Goal: Information Seeking & Learning: Learn about a topic

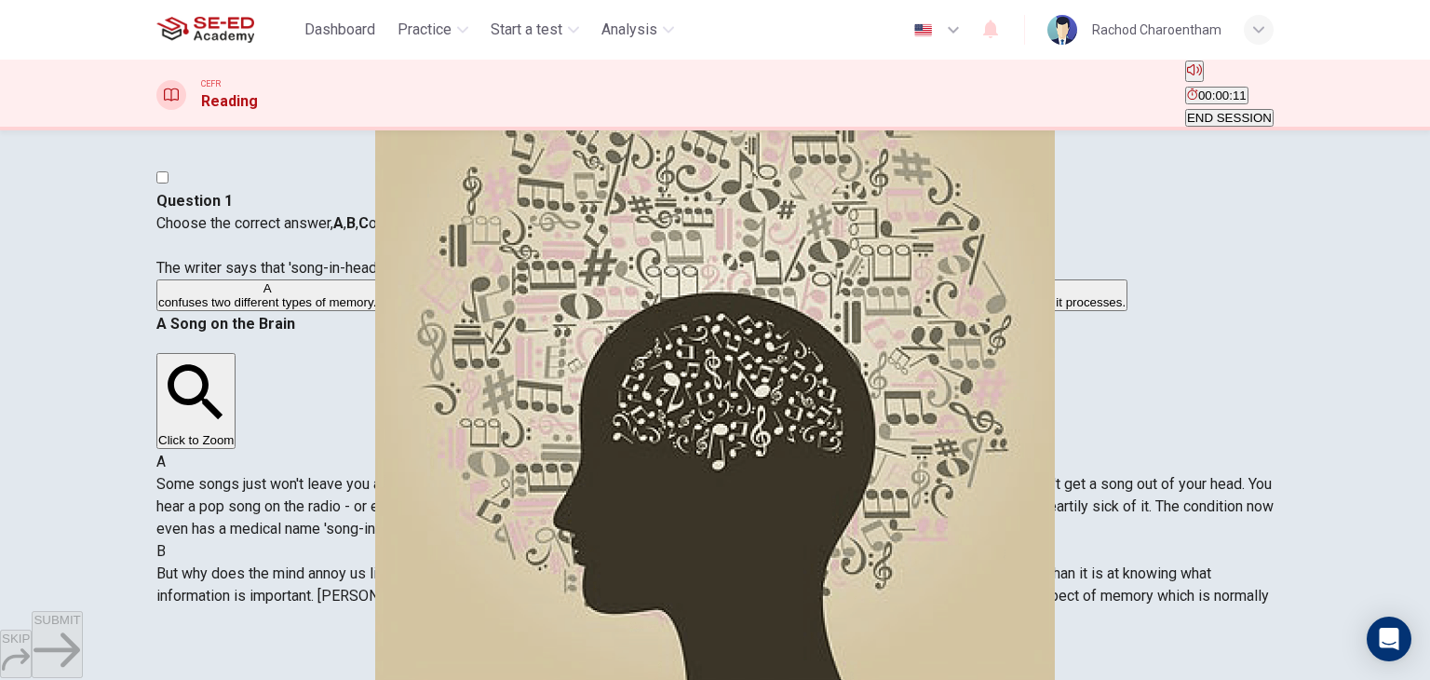
click at [236, 426] on button "Click to Zoom" at bounding box center [195, 401] width 79 height 96
click at [996, 415] on img at bounding box center [715, 340] width 1430 height 680
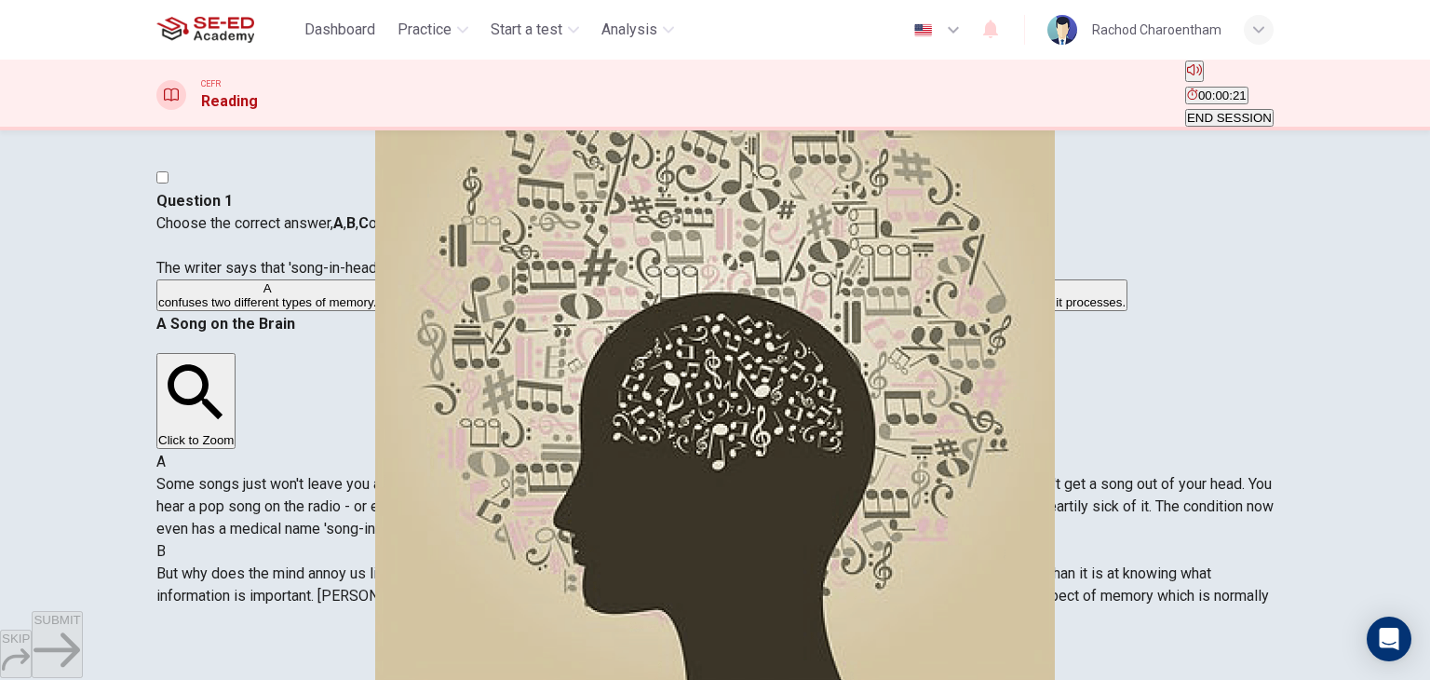
drag, startPoint x: 913, startPoint y: 481, endPoint x: 909, endPoint y: 392, distance: 88.6
click at [890, 540] on div "B But why does the mind annoy us like this? No one knows for sure, but it's pro…" at bounding box center [715, 584] width 1118 height 89
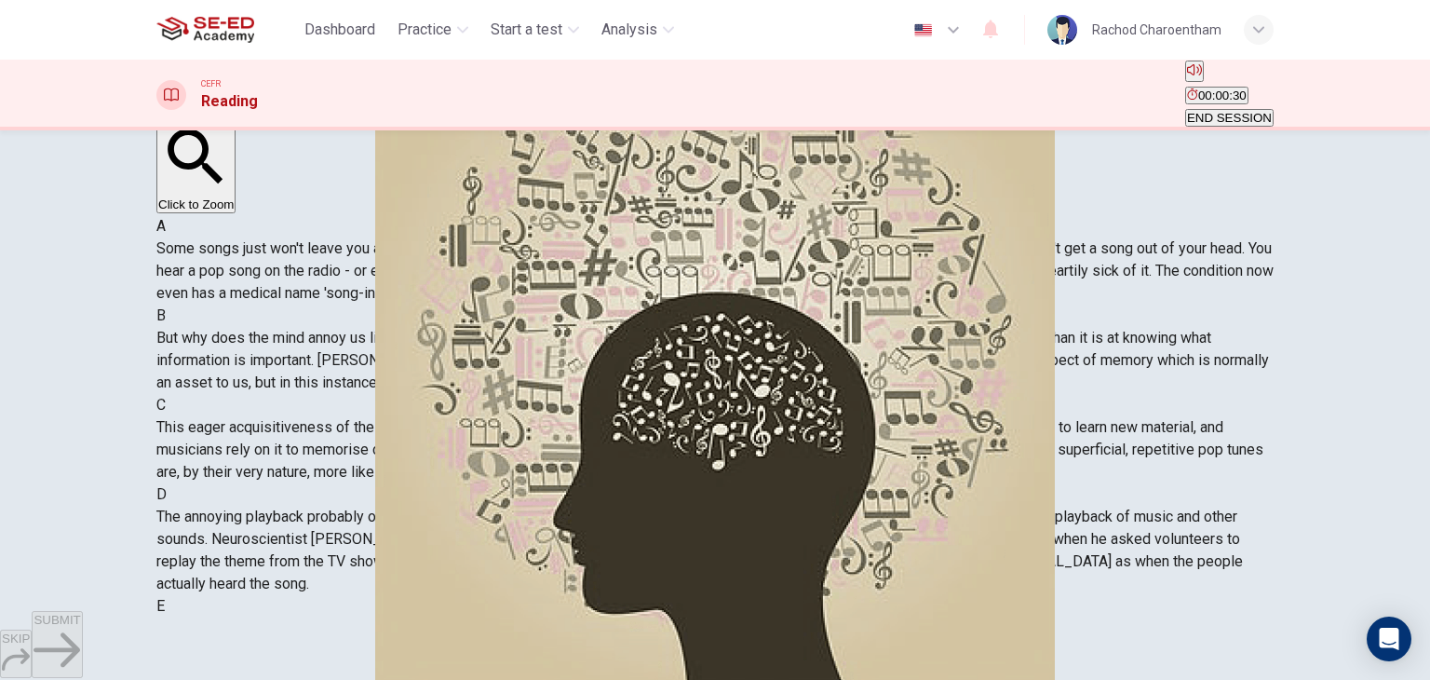
scroll to position [1397, 0]
drag, startPoint x: 0, startPoint y: 723, endPoint x: 0, endPoint y: 511, distance: 211.4
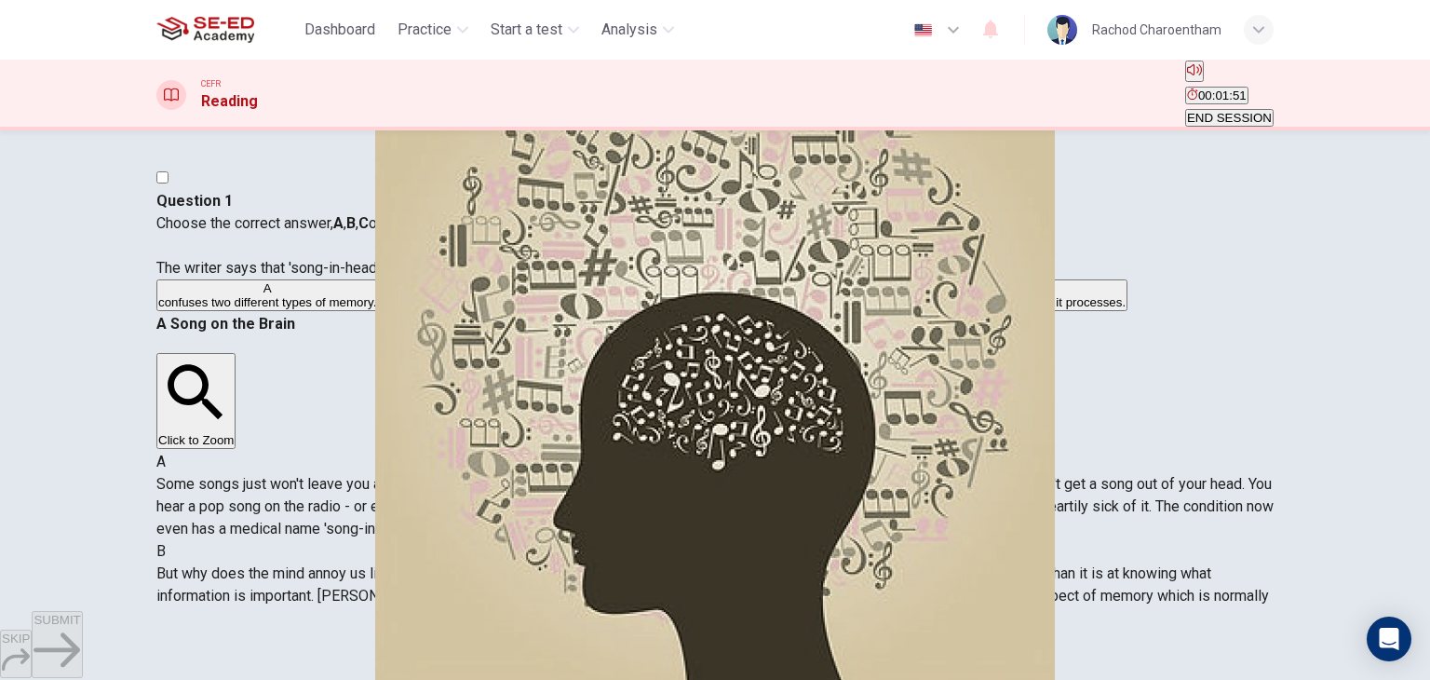
scroll to position [373, 0]
drag, startPoint x: 1155, startPoint y: 361, endPoint x: 1186, endPoint y: 387, distance: 40.3
click at [1186, 451] on div "A Some songs just won't leave you alone. But this may give us clues about how o…" at bounding box center [715, 495] width 1118 height 89
drag, startPoint x: 820, startPoint y: 426, endPoint x: 894, endPoint y: 433, distance: 73.9
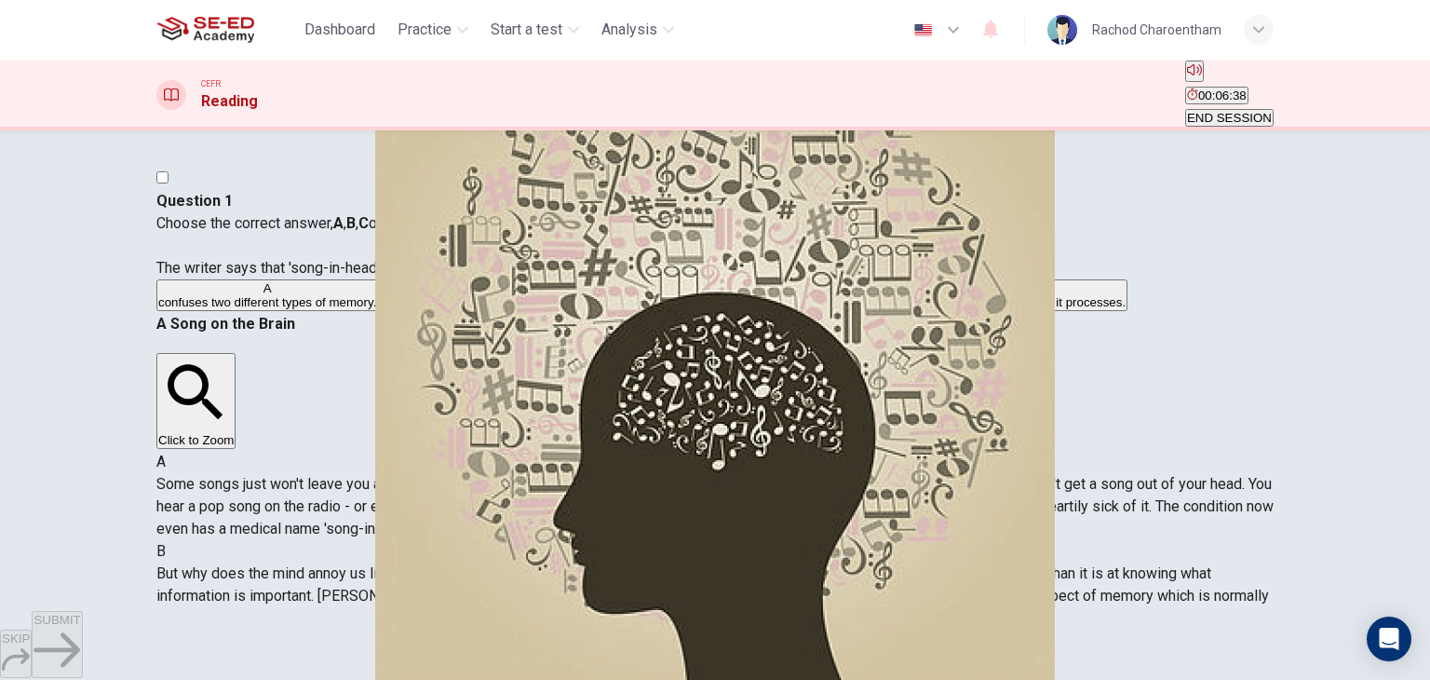
drag, startPoint x: 1073, startPoint y: 430, endPoint x: 1207, endPoint y: 440, distance: 134.4
drag, startPoint x: 759, startPoint y: 467, endPoint x: 983, endPoint y: 455, distance: 224.7
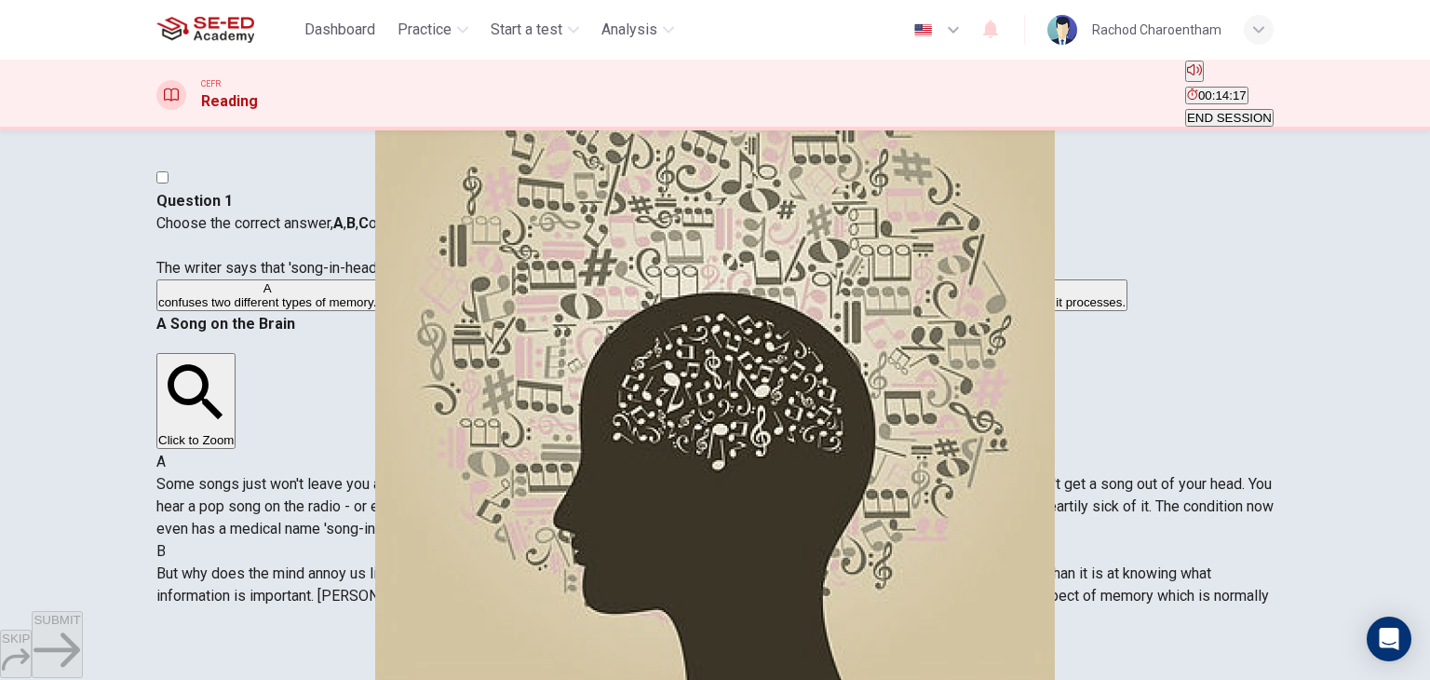
scroll to position [0, 0]
click at [404, 309] on span "cannot decide what information it needs to retain." at bounding box center [515, 302] width 270 height 14
click at [80, 627] on span "SUBMIT" at bounding box center [57, 620] width 47 height 14
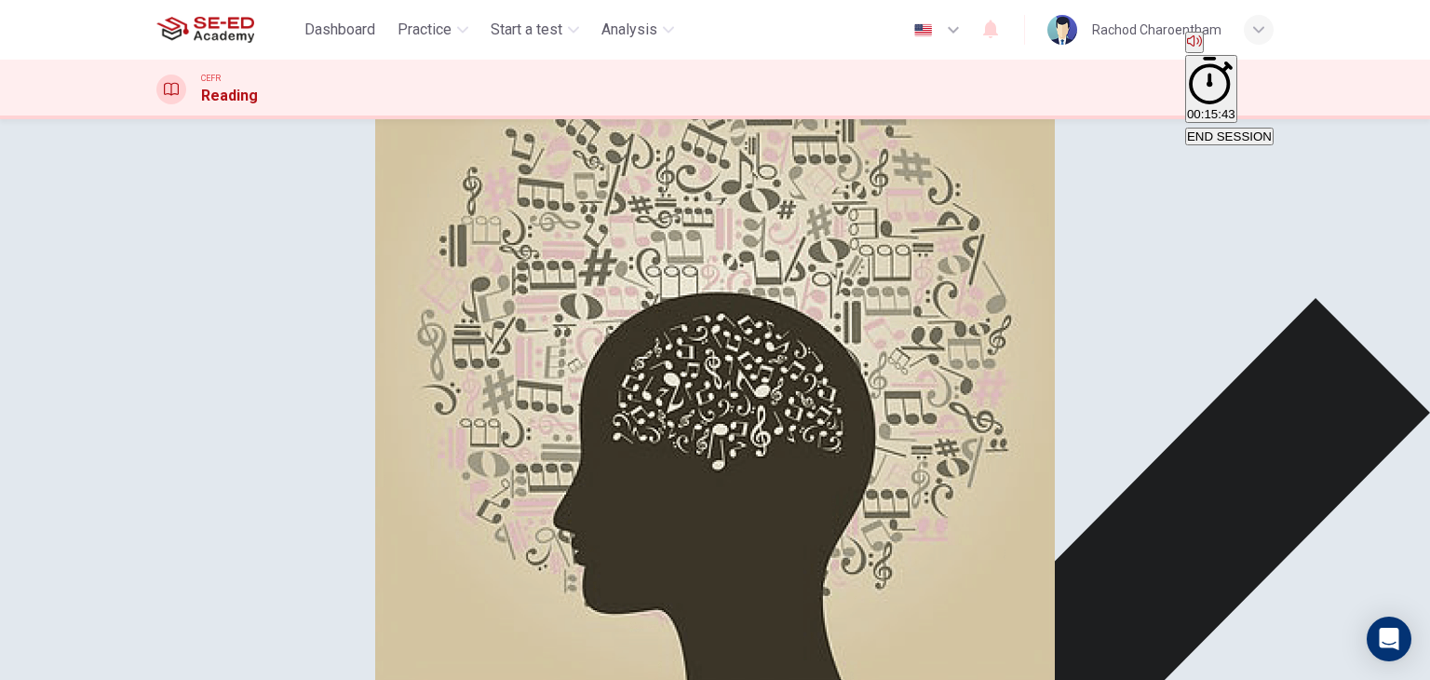
scroll to position [186, 0]
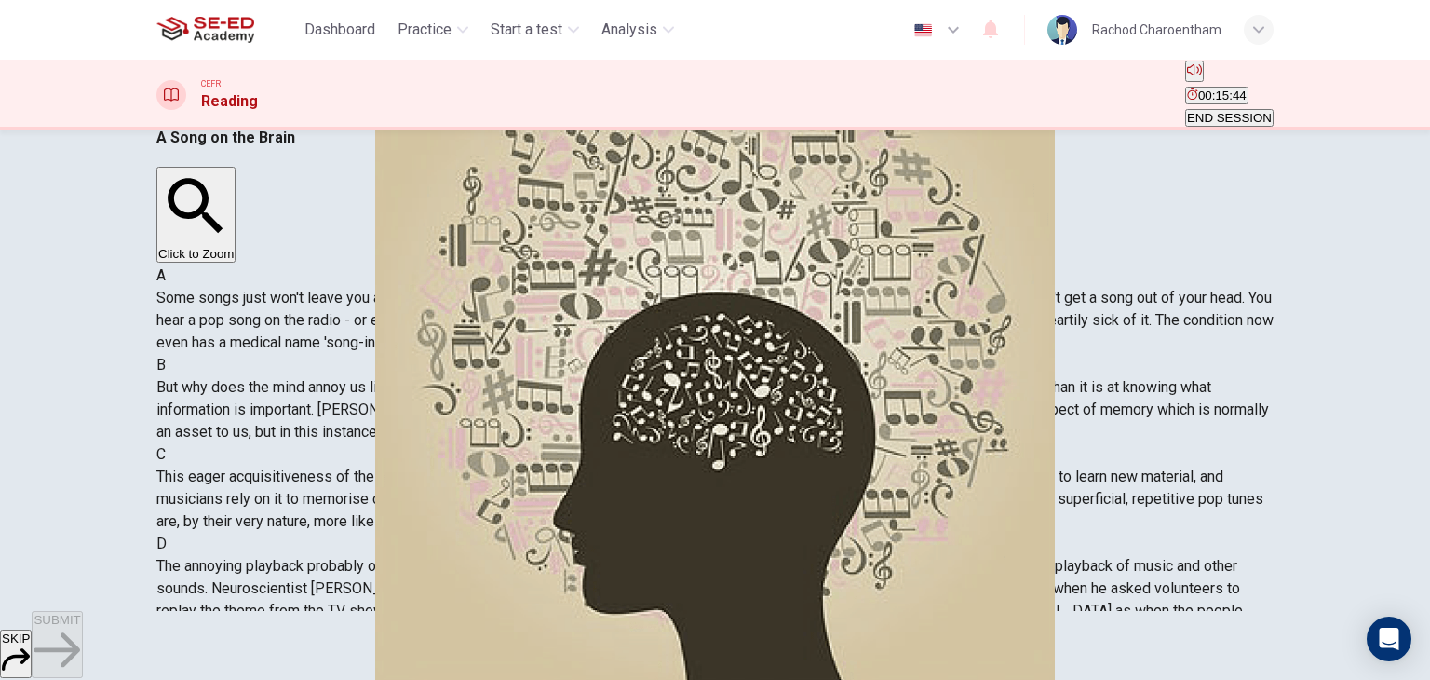
scroll to position [1389, 0]
click at [212, 127] on div "Question 2 Choose the correct answer, A , B , C or D . A tune is more likely to…" at bounding box center [715, 65] width 1118 height 123
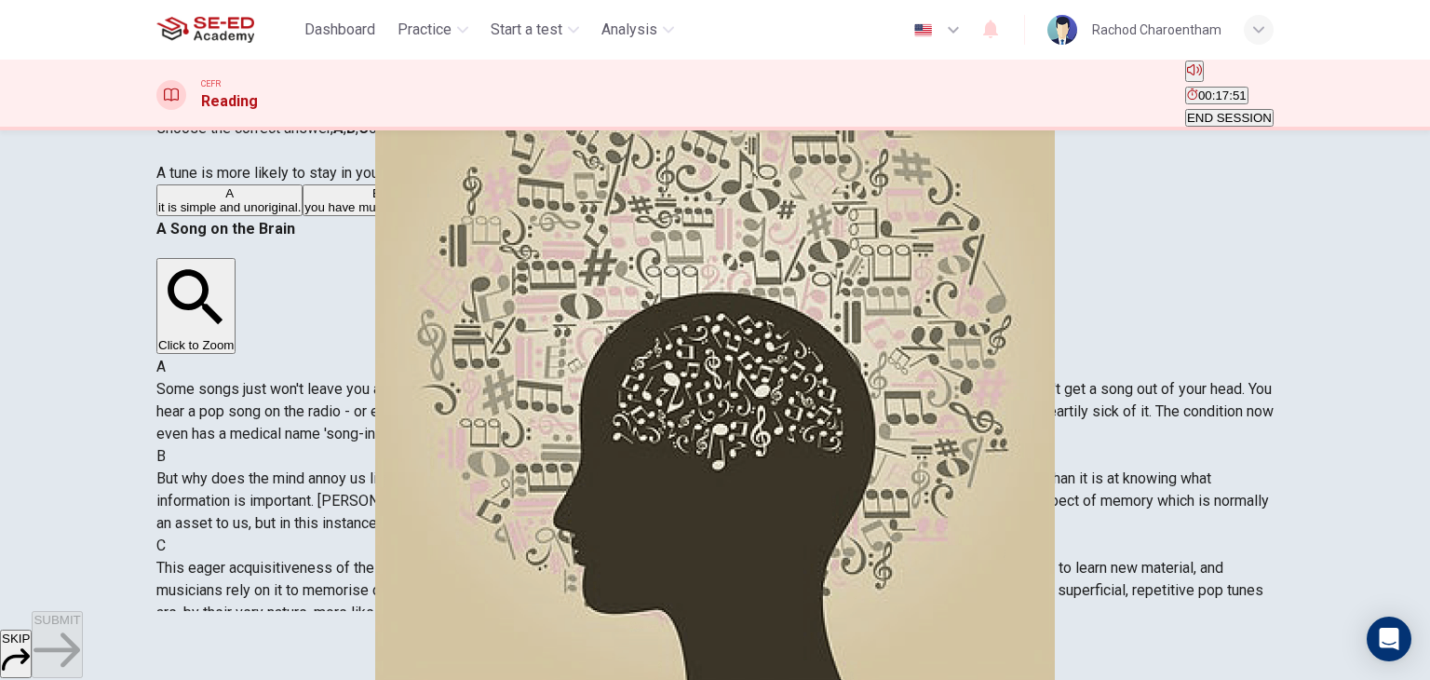
scroll to position [0, 0]
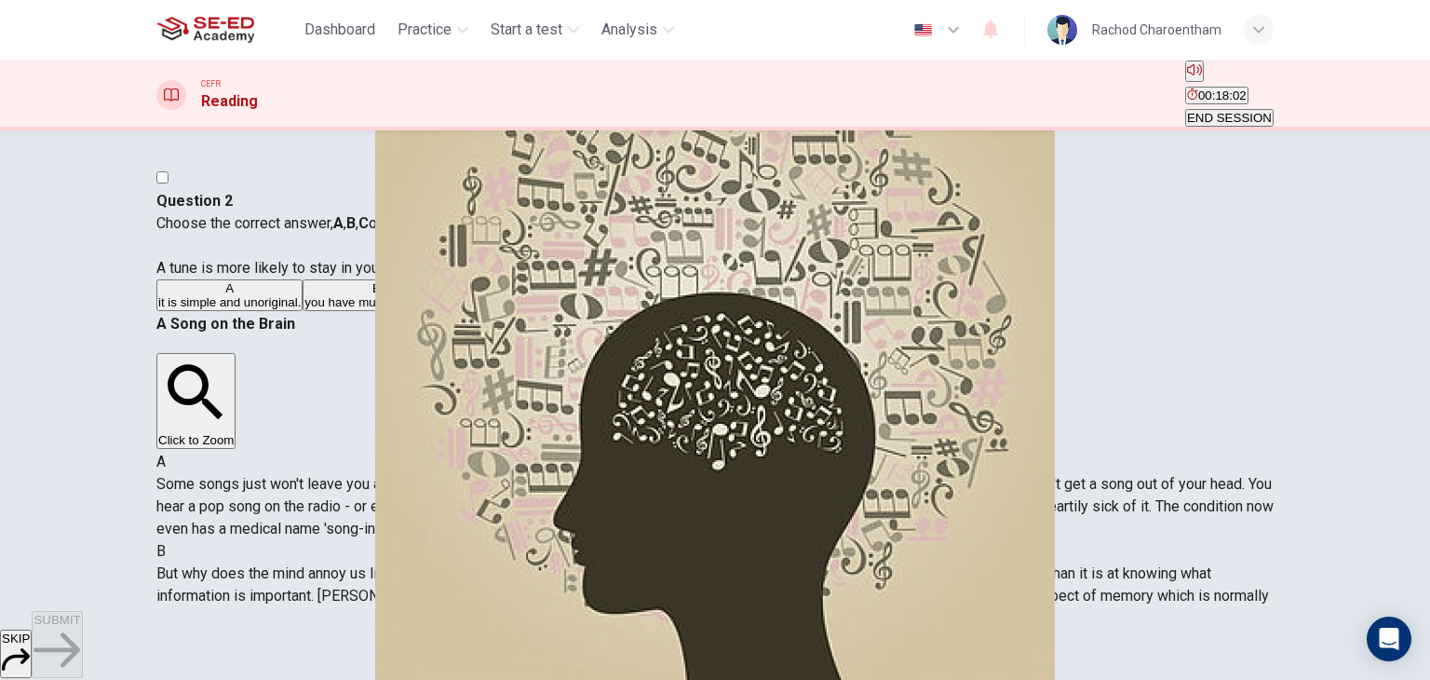
drag, startPoint x: 311, startPoint y: 305, endPoint x: 412, endPoint y: 305, distance: 100.6
click at [412, 277] on span "Choose the correct answer, A , B , C or D . A tune is more likely to stay in yo…" at bounding box center [294, 245] width 276 height 62
click at [380, 309] on span "you have musical training." at bounding box center [376, 302] width 143 height 14
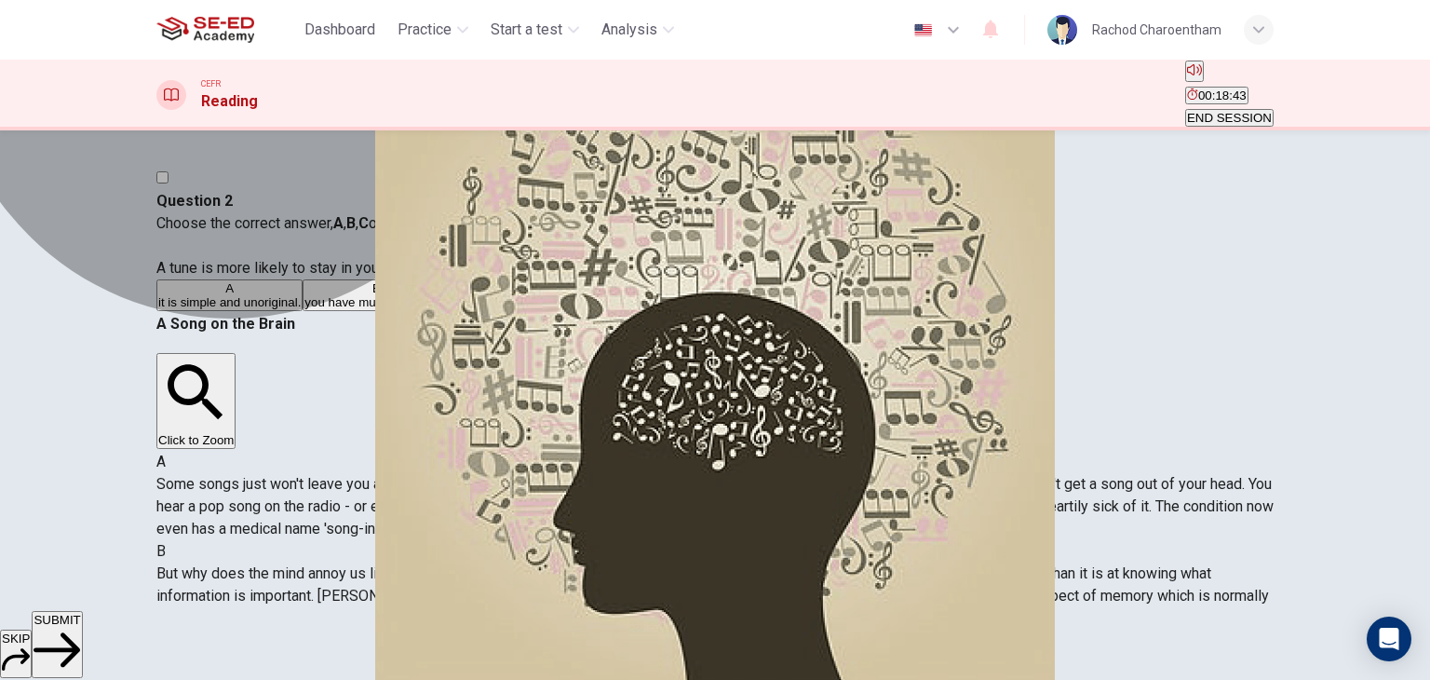
click at [303, 311] on button "A it is simple and unoriginal." at bounding box center [229, 295] width 146 height 32
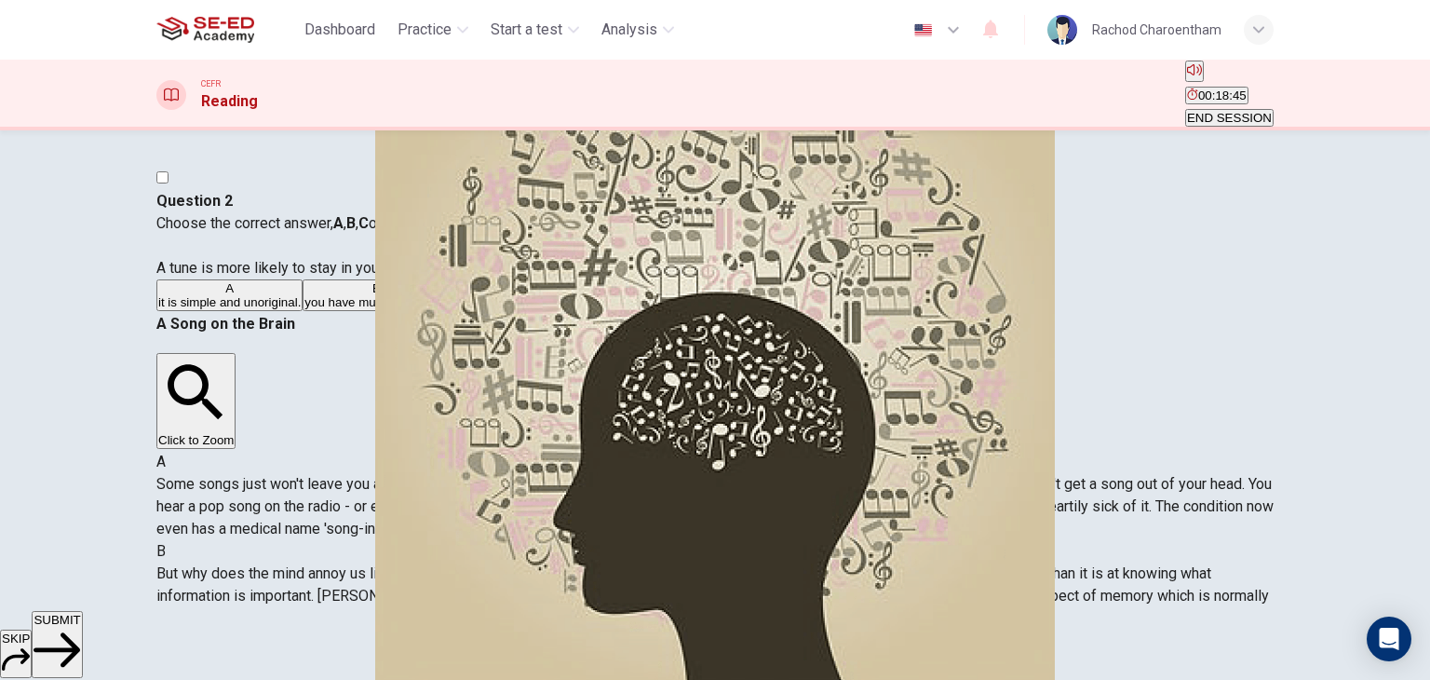
click at [80, 627] on span "SUBMIT" at bounding box center [57, 620] width 47 height 14
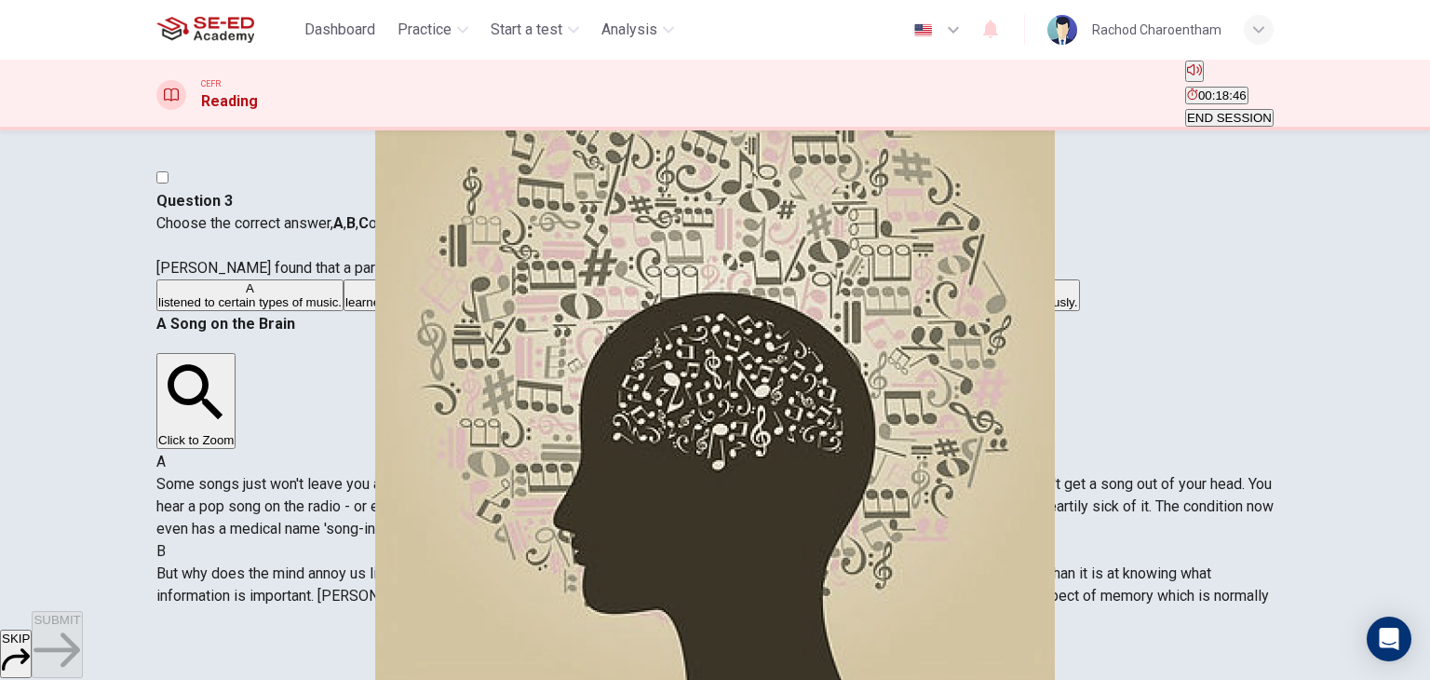
scroll to position [738, 0]
drag, startPoint x: 458, startPoint y: 302, endPoint x: 550, endPoint y: 299, distance: 92.2
click at [550, 277] on span "Choose the correct answer, A , B , C or D . [PERSON_NAME] found that a part of …" at bounding box center [450, 245] width 589 height 62
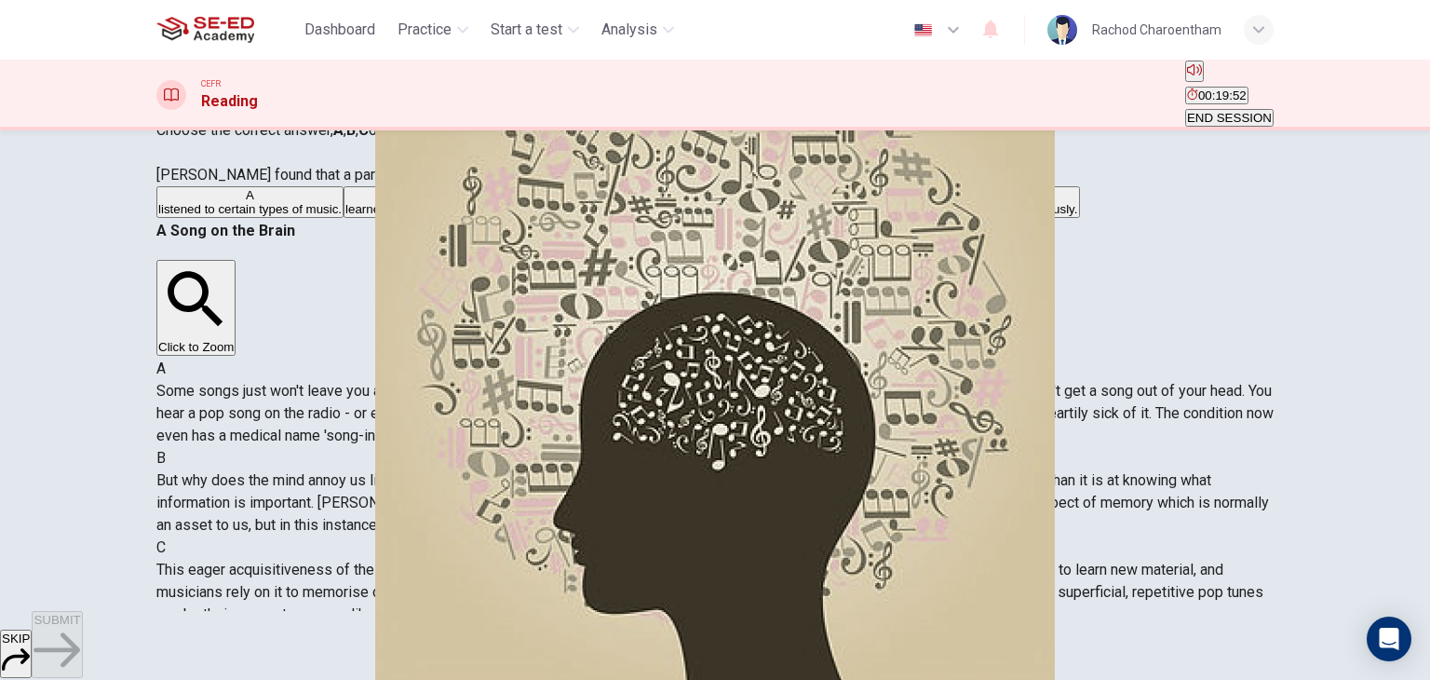
click at [820, 218] on button "D remembered a tune they had heard previously." at bounding box center [950, 202] width 260 height 32
click at [80, 627] on span "SUBMIT" at bounding box center [57, 620] width 47 height 14
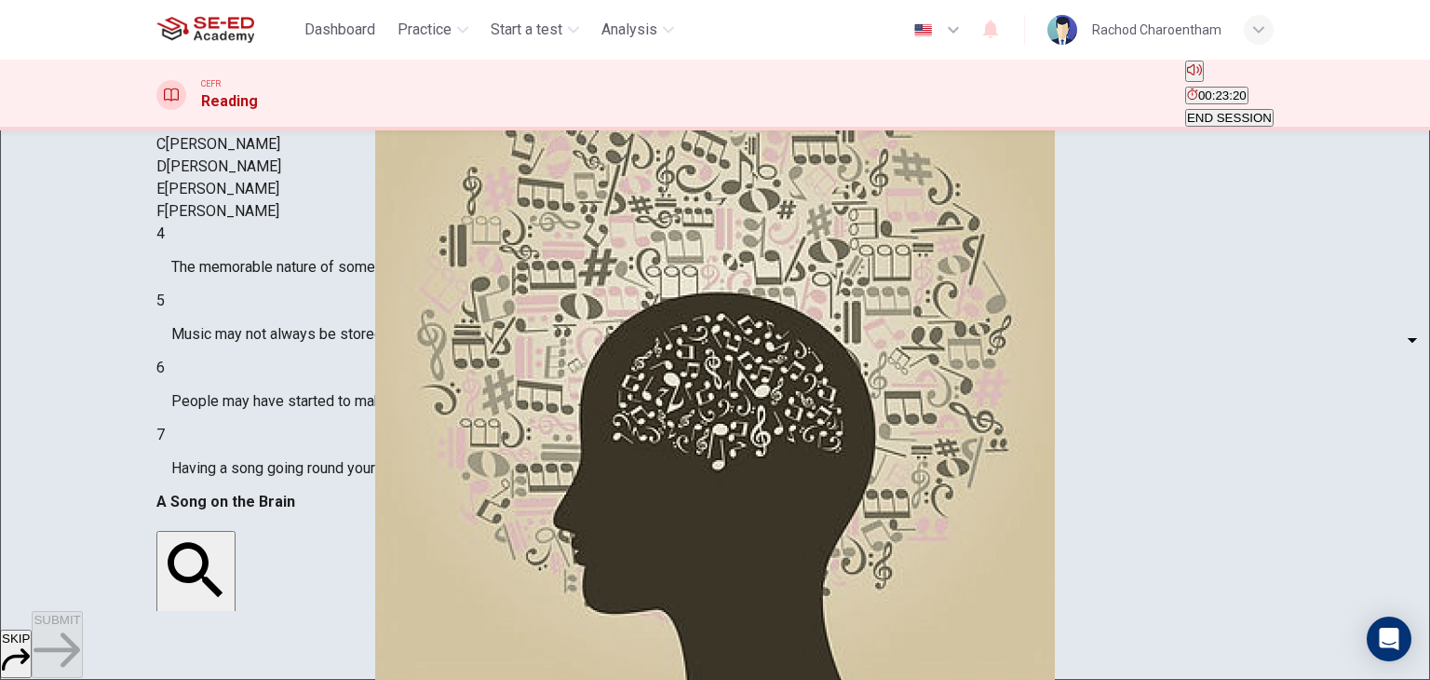
scroll to position [559, 0]
drag, startPoint x: 984, startPoint y: 349, endPoint x: 1088, endPoint y: 354, distance: 103.5
click at [306, 373] on body "This site uses cookies, as explained in our Privacy Policy . If you agree to th…" at bounding box center [715, 340] width 1430 height 680
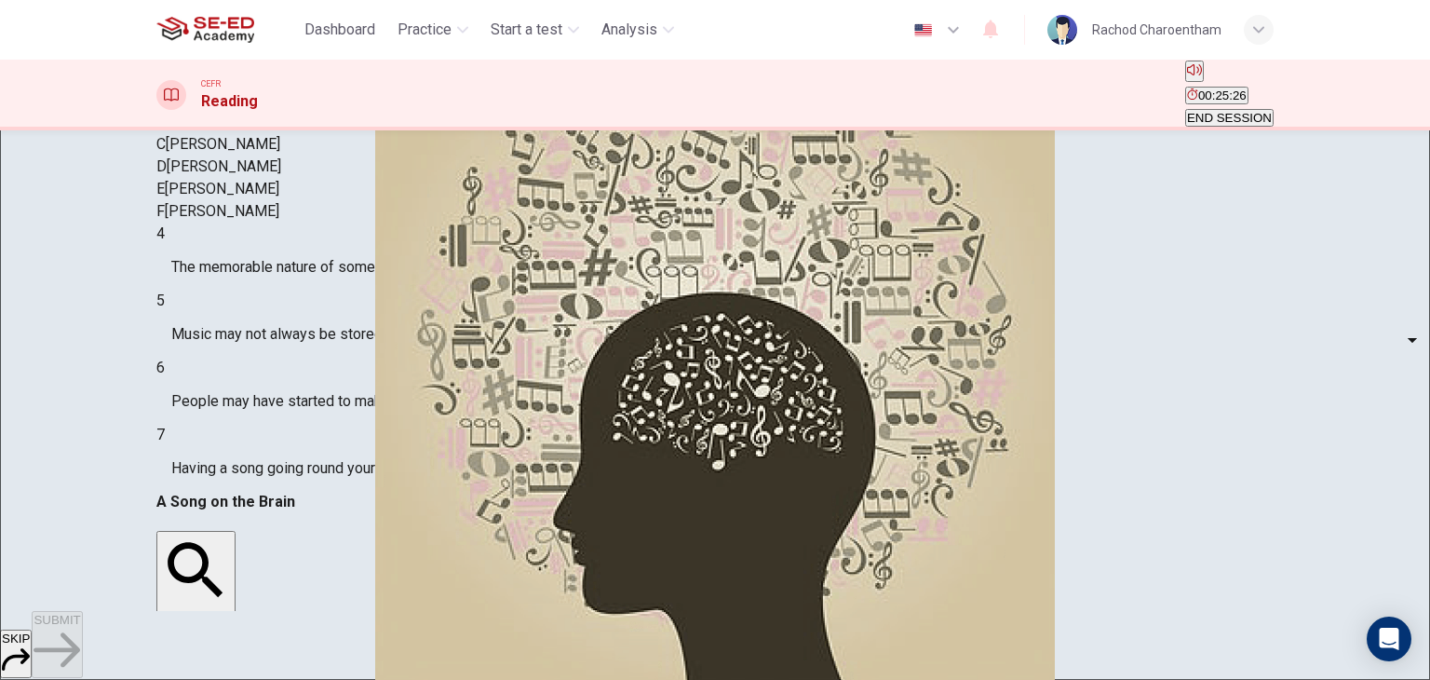
type input "C"
click at [319, 418] on body "This site uses cookies, as explained in our Privacy Policy . If you agree to th…" at bounding box center [715, 340] width 1430 height 680
type input "D"
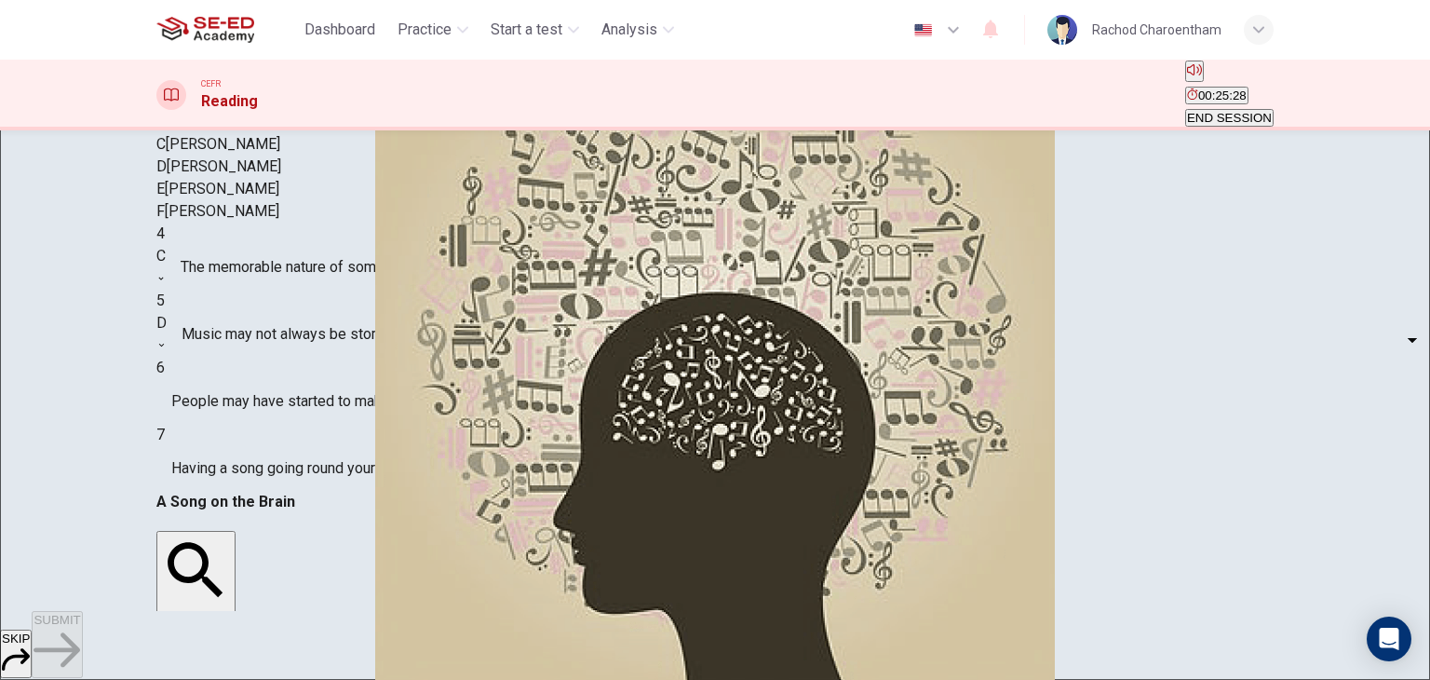
click at [320, 470] on body "This site uses cookies, as explained in our Privacy Policy . If you agree to th…" at bounding box center [715, 340] width 1430 height 680
type input "E"
click at [316, 524] on body "This site uses cookies, as explained in our Privacy Policy . If you agree to th…" at bounding box center [715, 340] width 1430 height 680
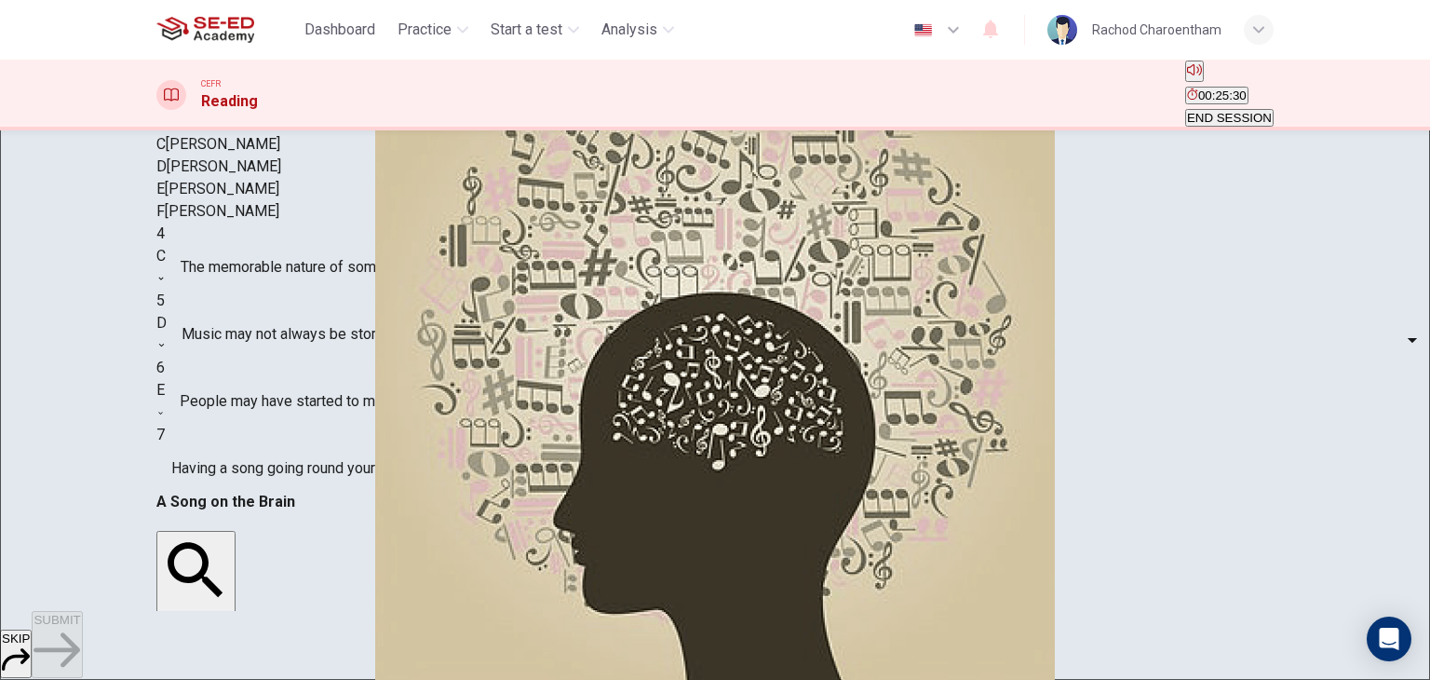
type input "D"
click at [287, 344] on body "This site uses cookies, as explained in our Privacy Policy . If you agree to th…" at bounding box center [715, 340] width 1430 height 680
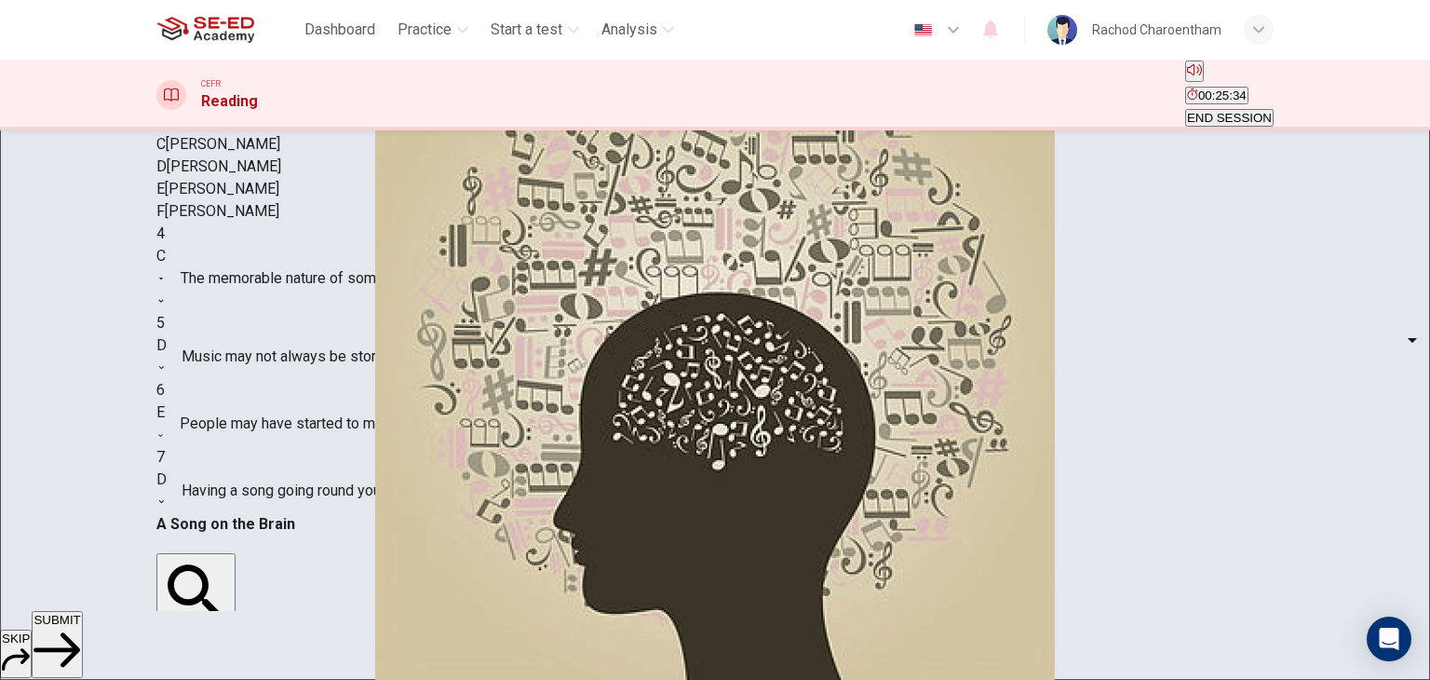
click at [447, 679] on div at bounding box center [715, 680] width 1430 height 0
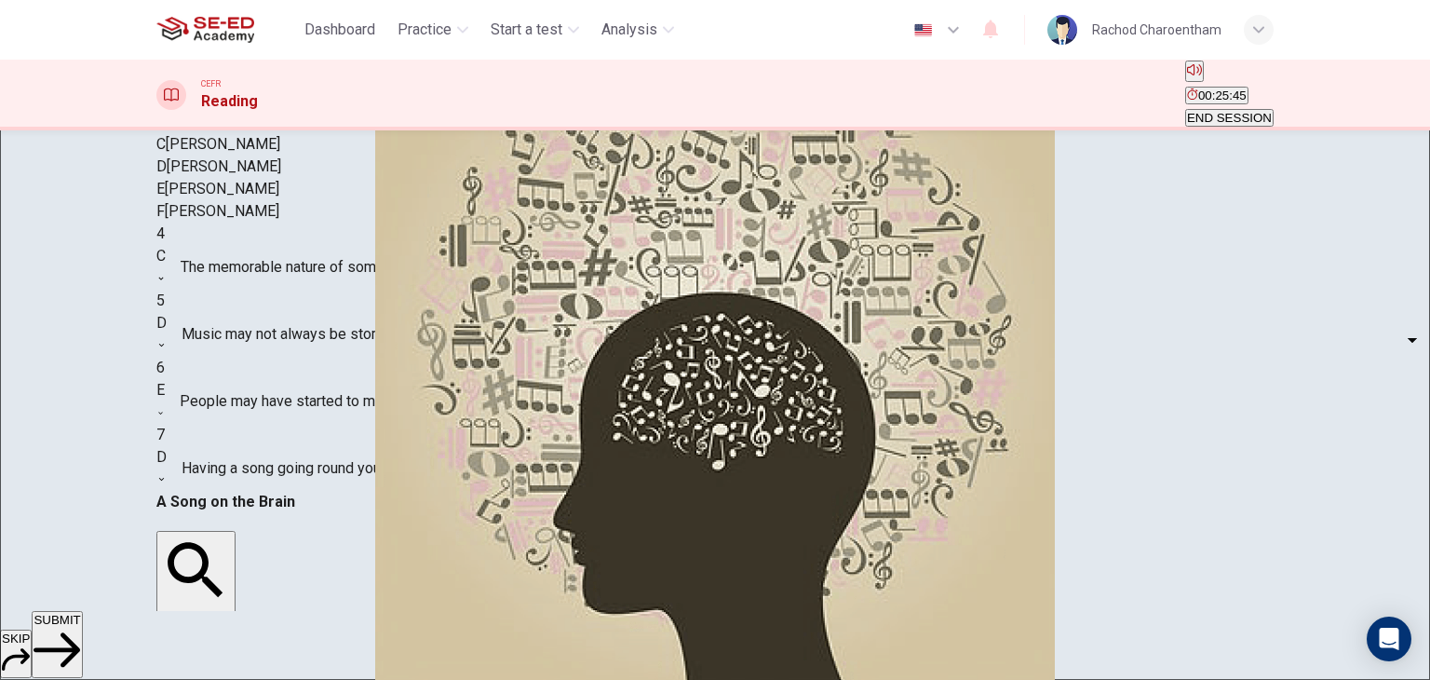
scroll to position [1483, 0]
drag, startPoint x: 836, startPoint y: 371, endPoint x: 758, endPoint y: 380, distance: 78.8
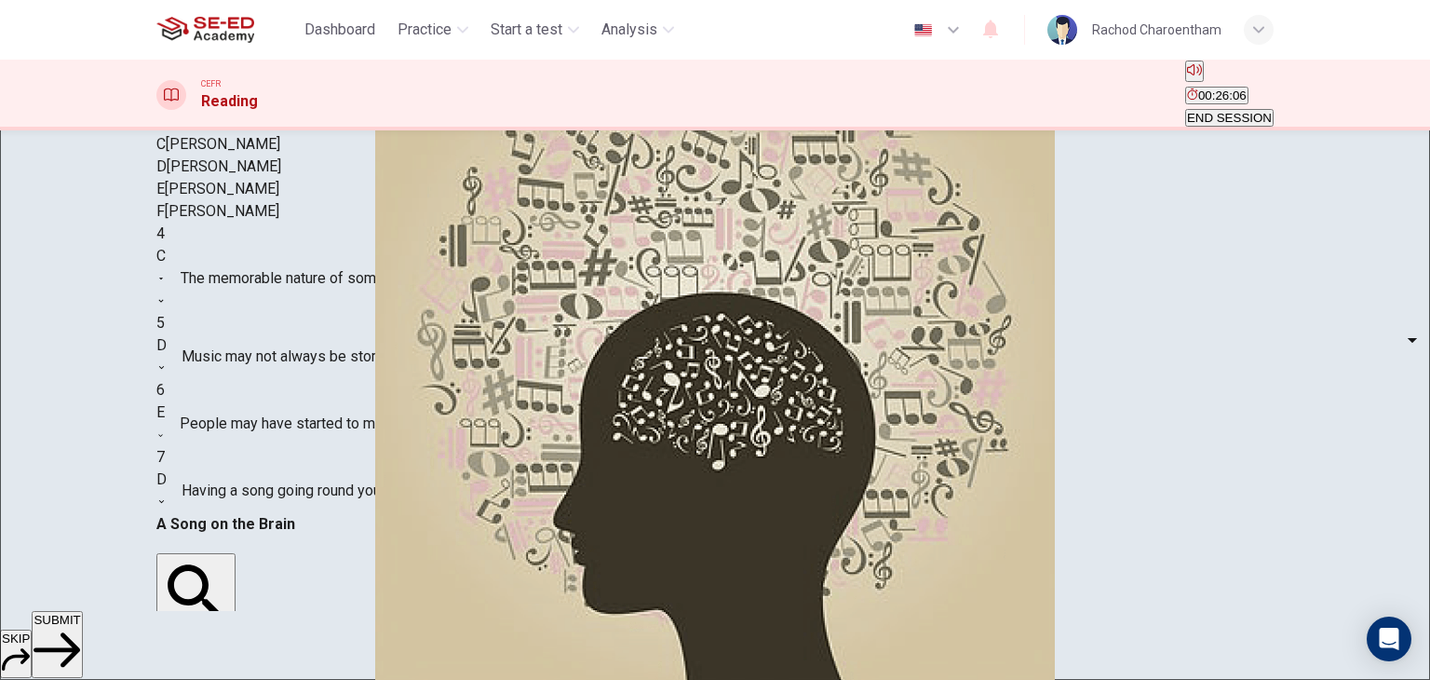
click at [290, 369] on body "This site uses cookies, as explained in our Privacy Policy . If you agree to th…" at bounding box center [715, 340] width 1430 height 680
type input "E"
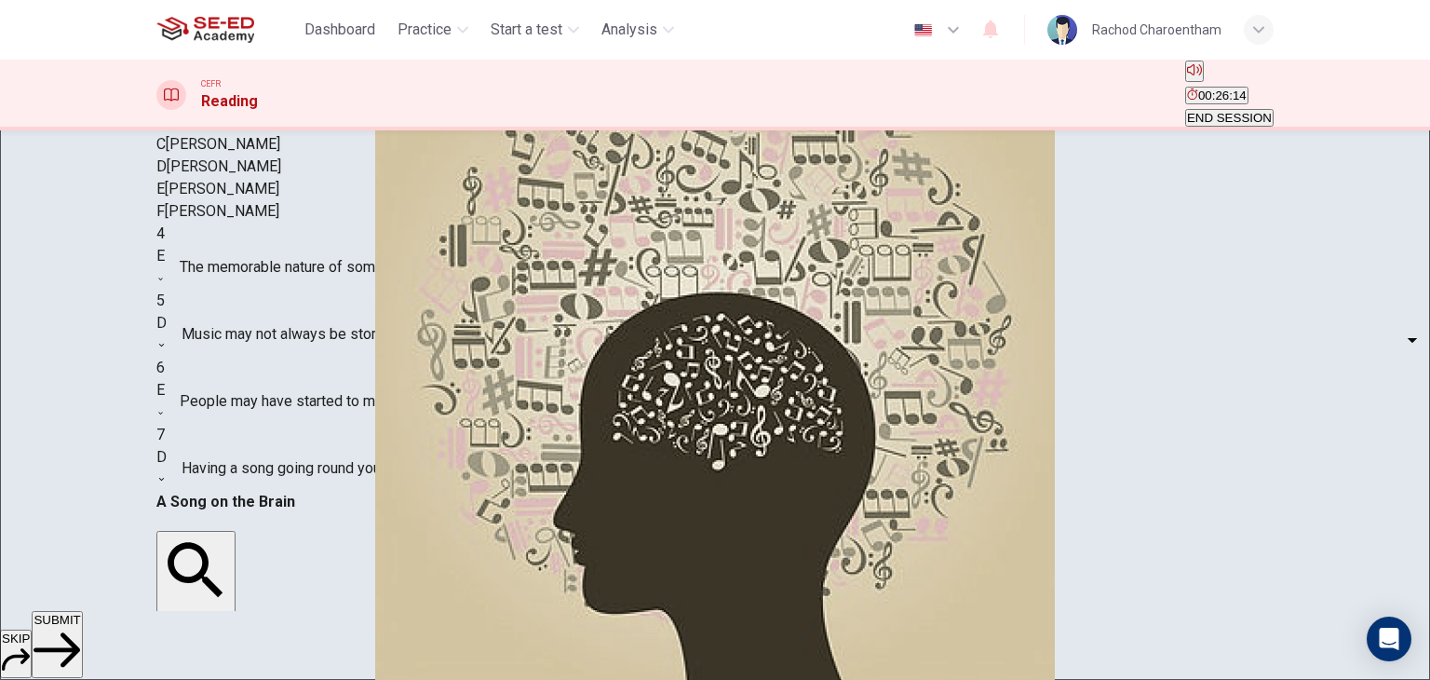
click at [385, 346] on span "Music may not always be stored in the memory in the form of separate notes" at bounding box center [432, 334] width 501 height 22
click at [291, 519] on body "This site uses cookies, as explained in our Privacy Policy . If you agree to th…" at bounding box center [715, 340] width 1430 height 680
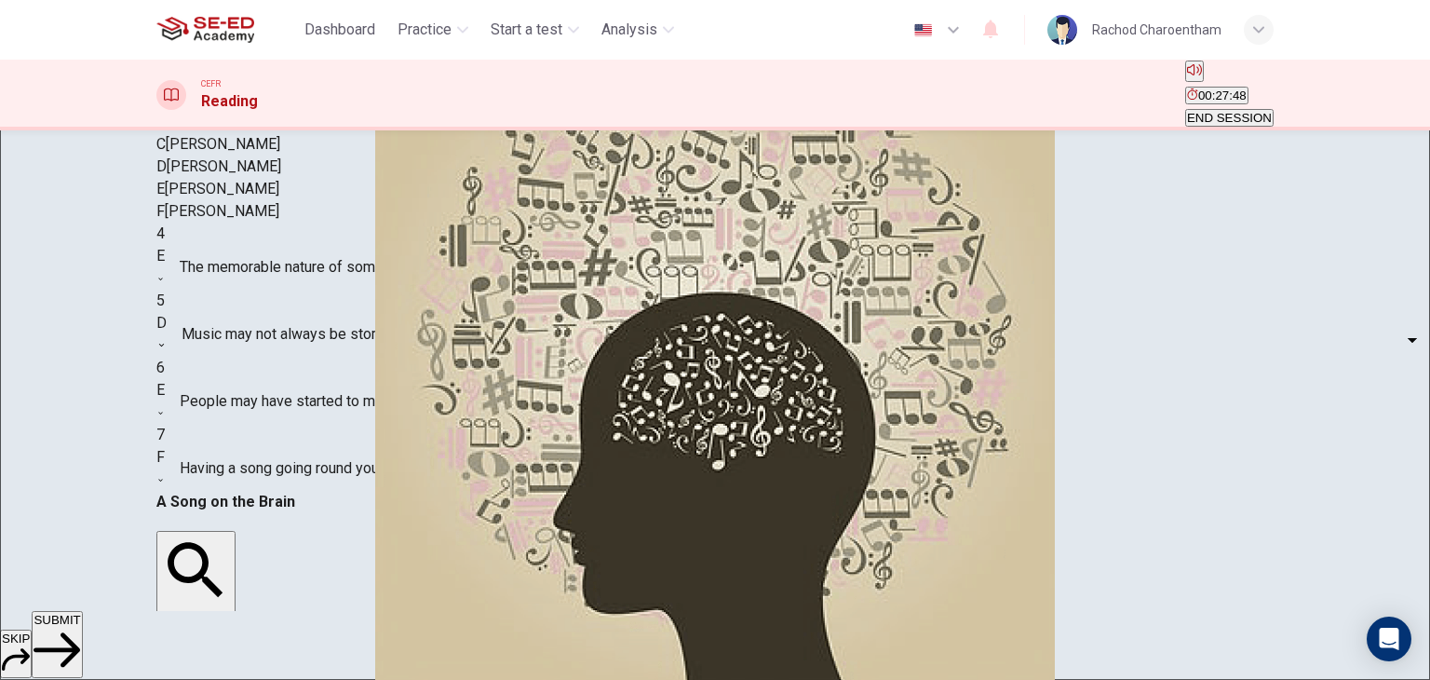
click at [269, 519] on body "This site uses cookies, as explained in our Privacy Policy . If you agree to th…" at bounding box center [715, 340] width 1430 height 680
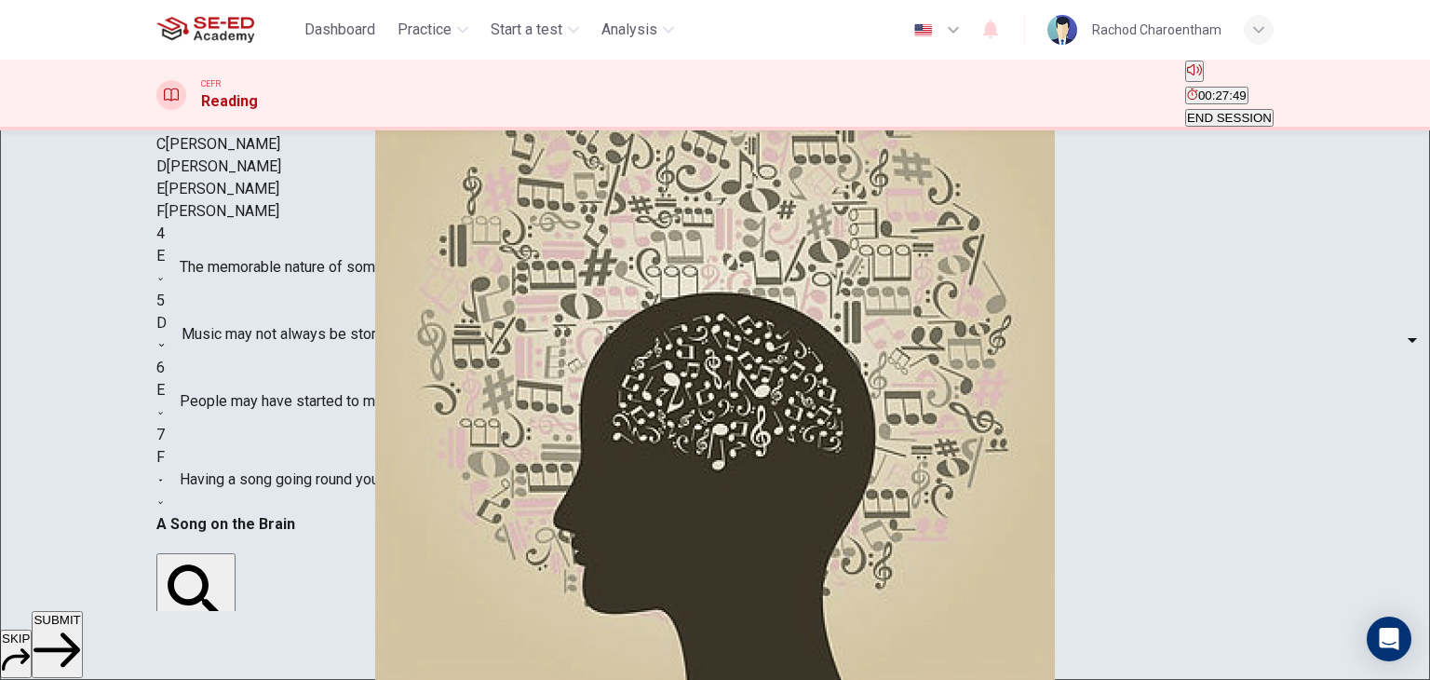
type input "C"
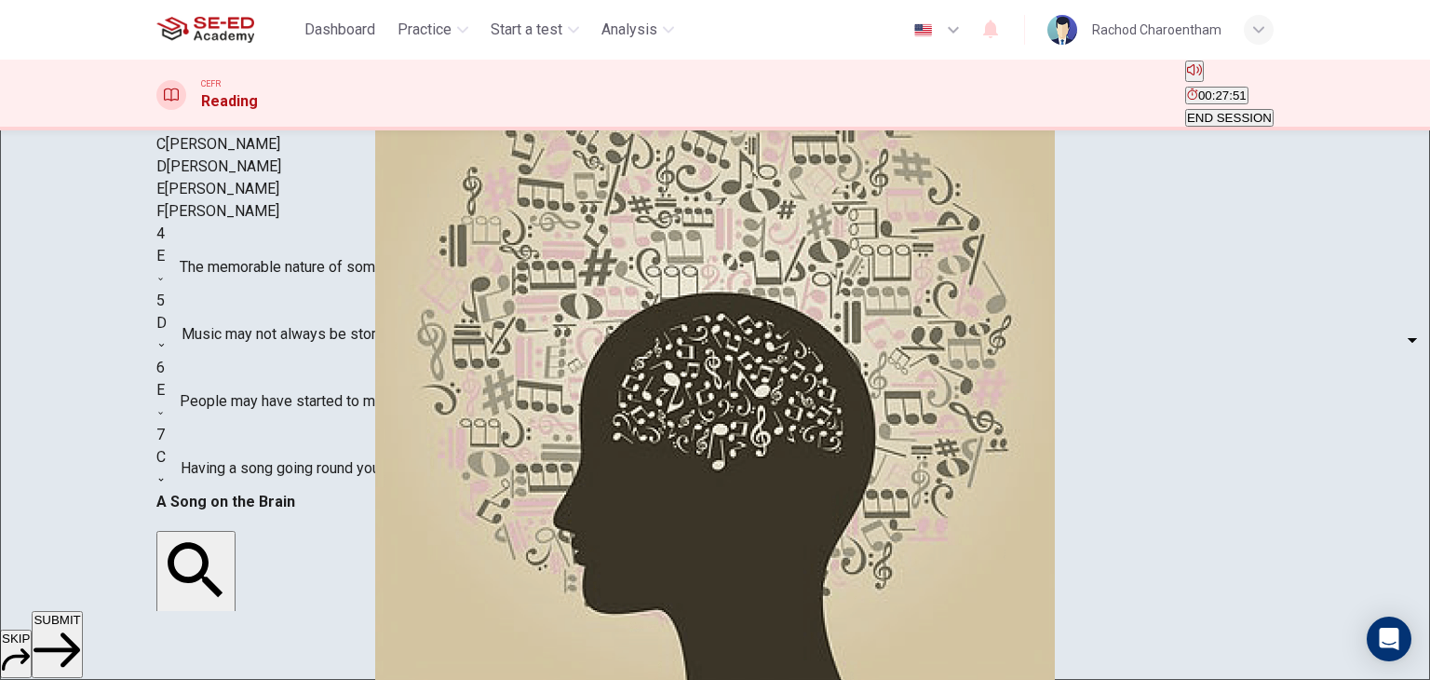
click at [397, 424] on div "E E ​ People may have started to make music because of their need to remember t…" at bounding box center [715, 401] width 1118 height 45
click at [281, 400] on body "This site uses cookies, as explained in our Privacy Policy . If you agree to th…" at bounding box center [715, 340] width 1430 height 680
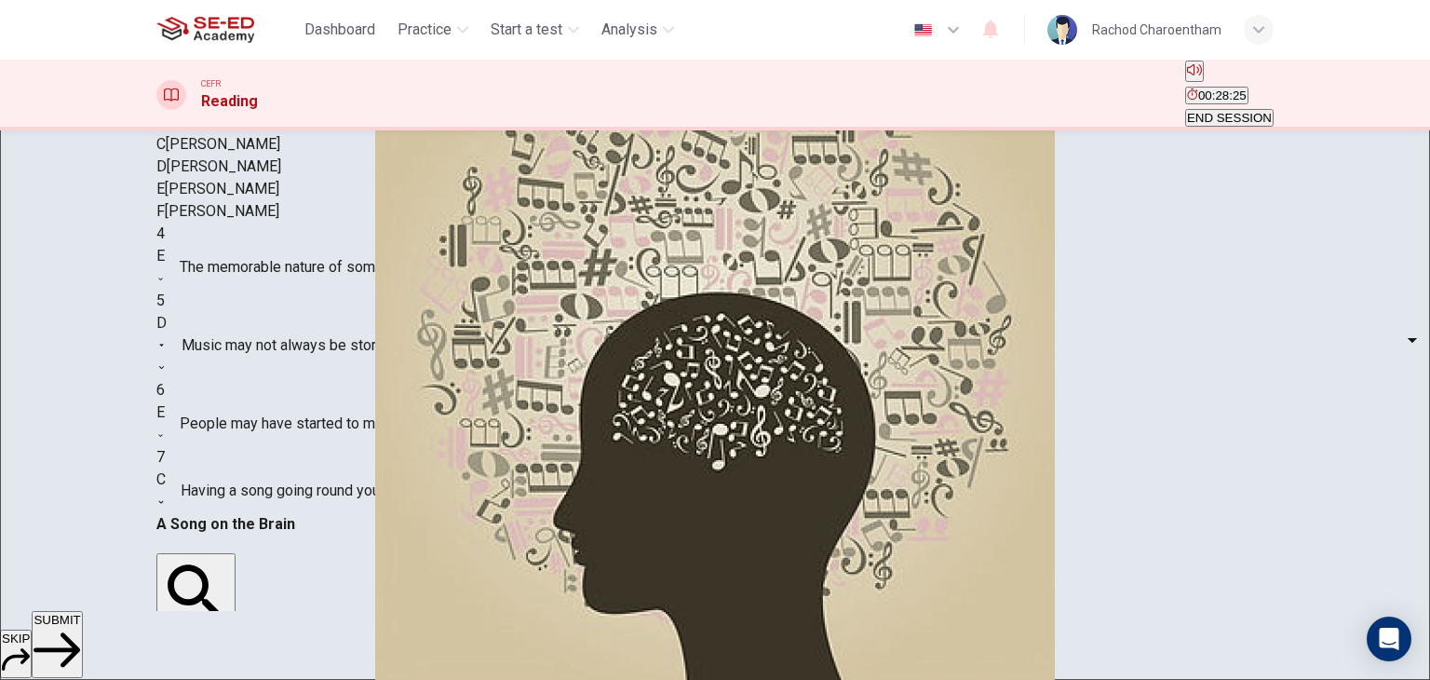
type input "B"
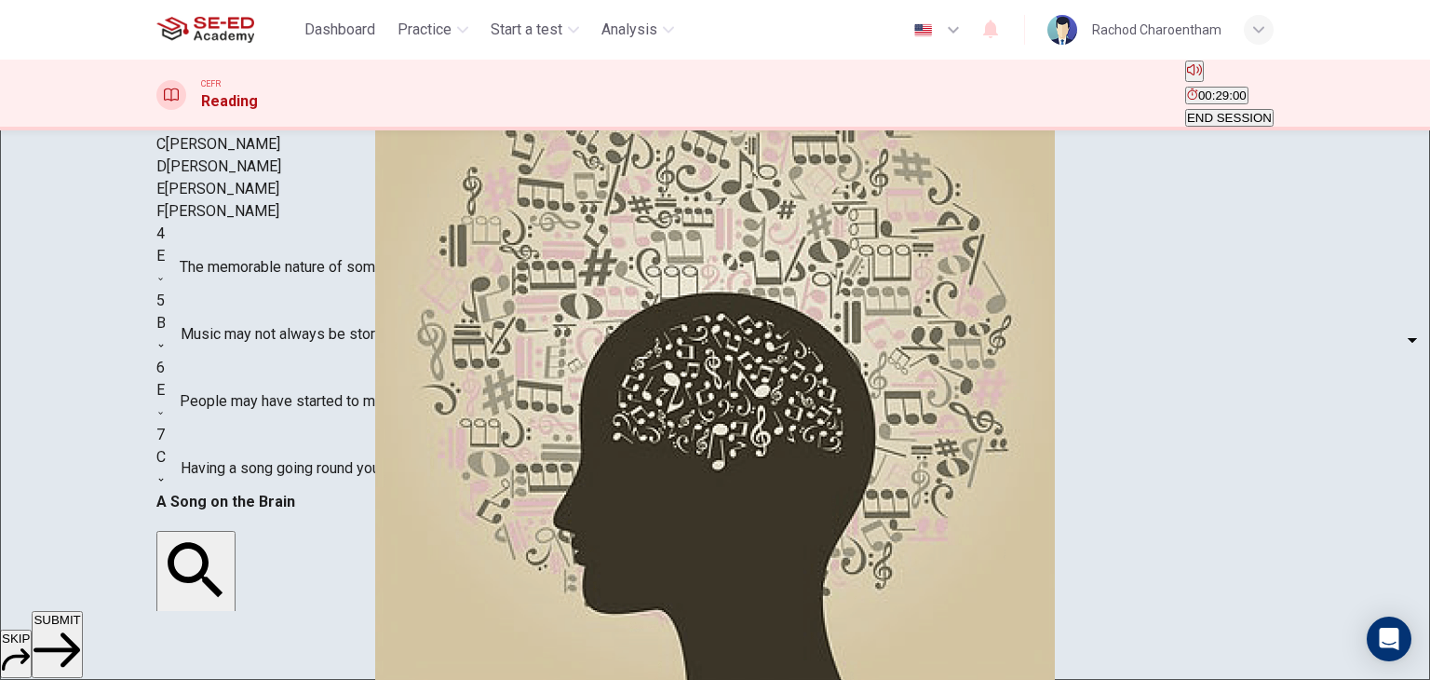
scroll to position [104, 0]
click at [278, 472] on body "This site uses cookies, as explained in our Privacy Policy . If you agree to th…" at bounding box center [715, 340] width 1430 height 680
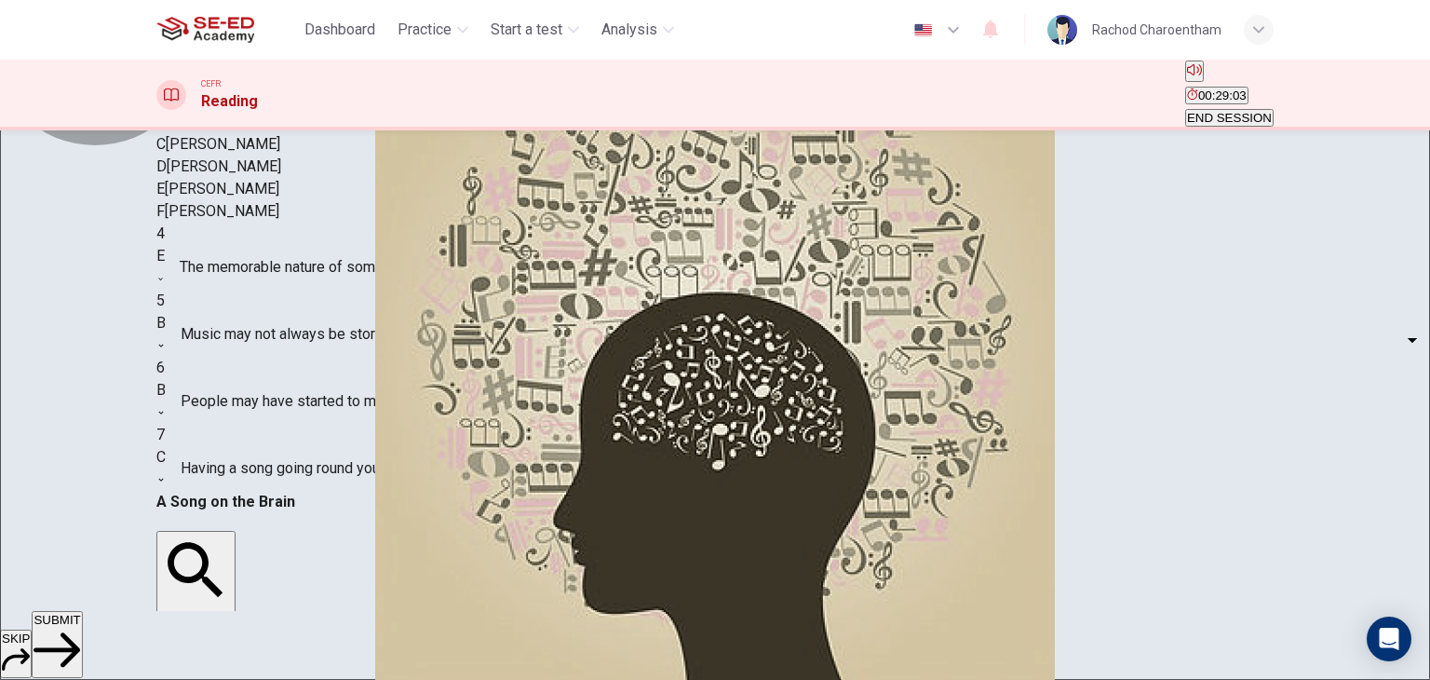
click at [82, 659] on button "SUBMIT" at bounding box center [57, 644] width 50 height 67
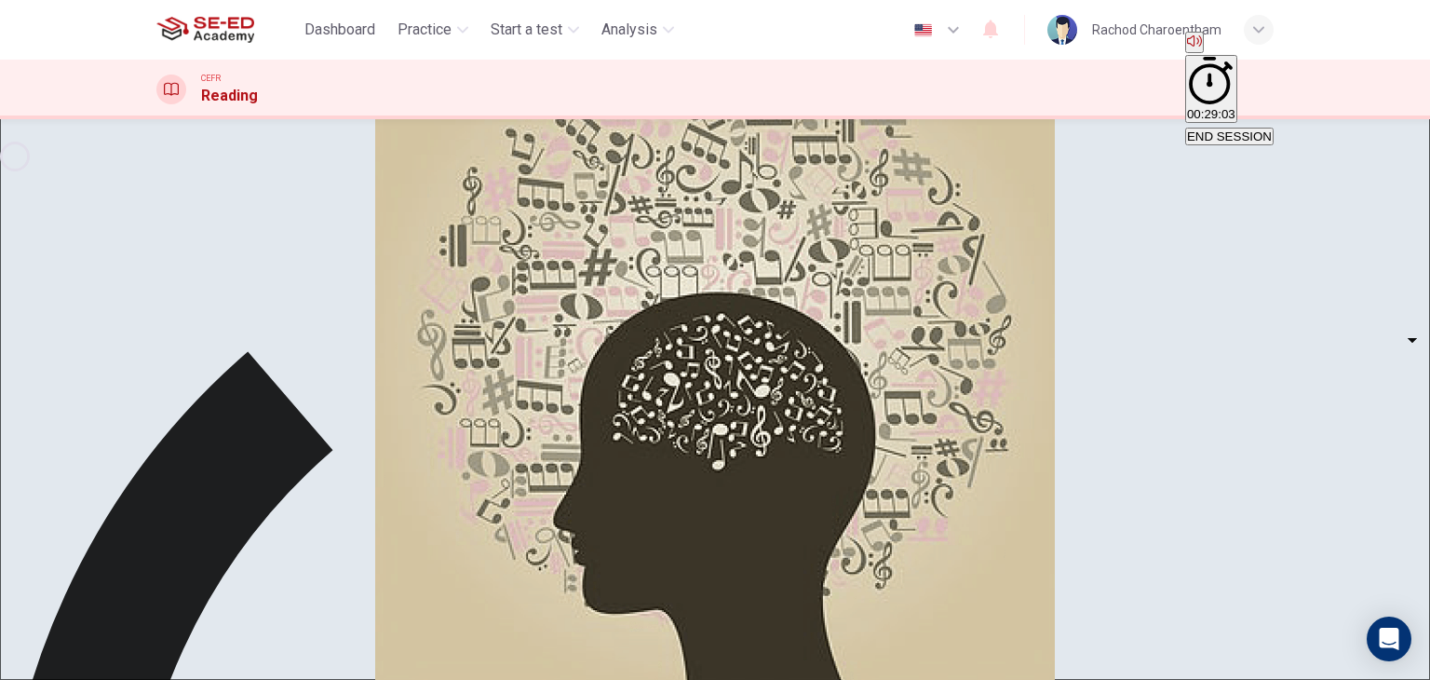
click at [295, 460] on body "This site uses cookies, as explained in our Privacy Policy . If you agree to th…" at bounding box center [715, 340] width 1430 height 680
click at [294, 679] on li "A" at bounding box center [715, 691] width 1430 height 22
type input "A"
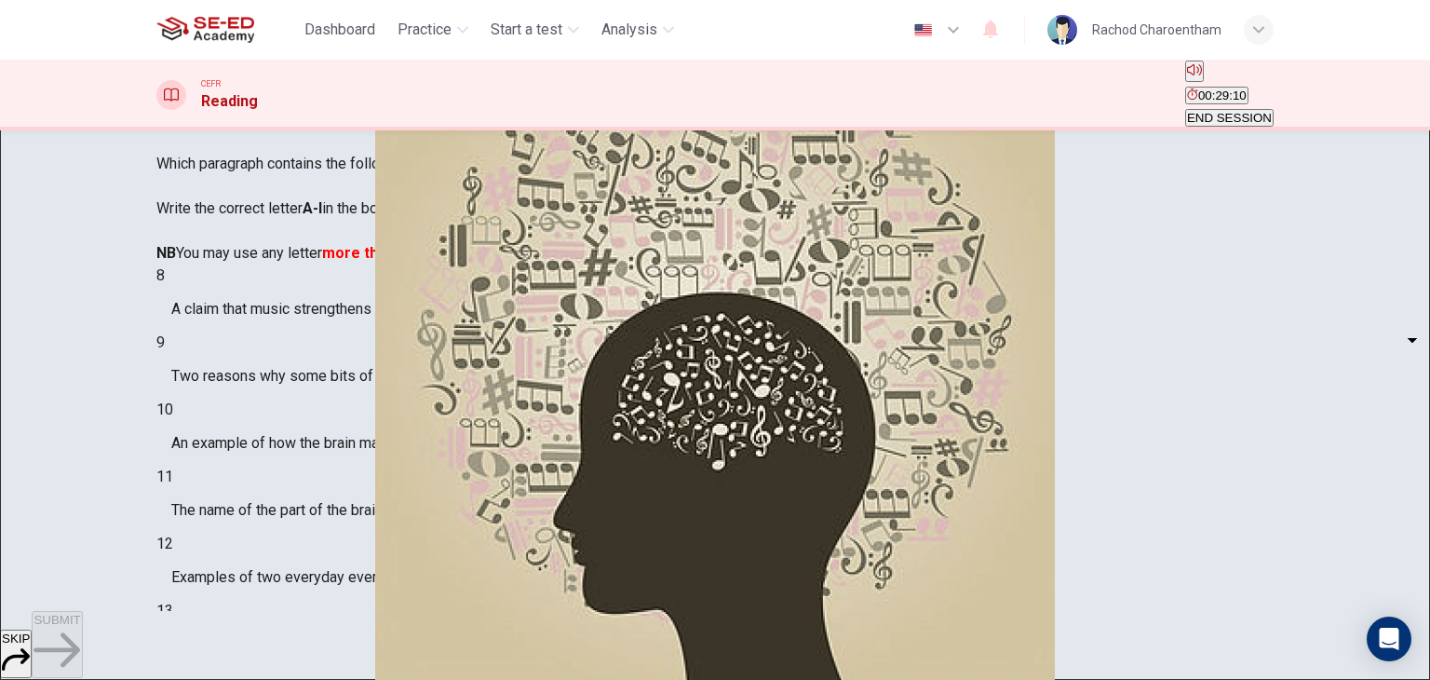
scroll to position [49, 0]
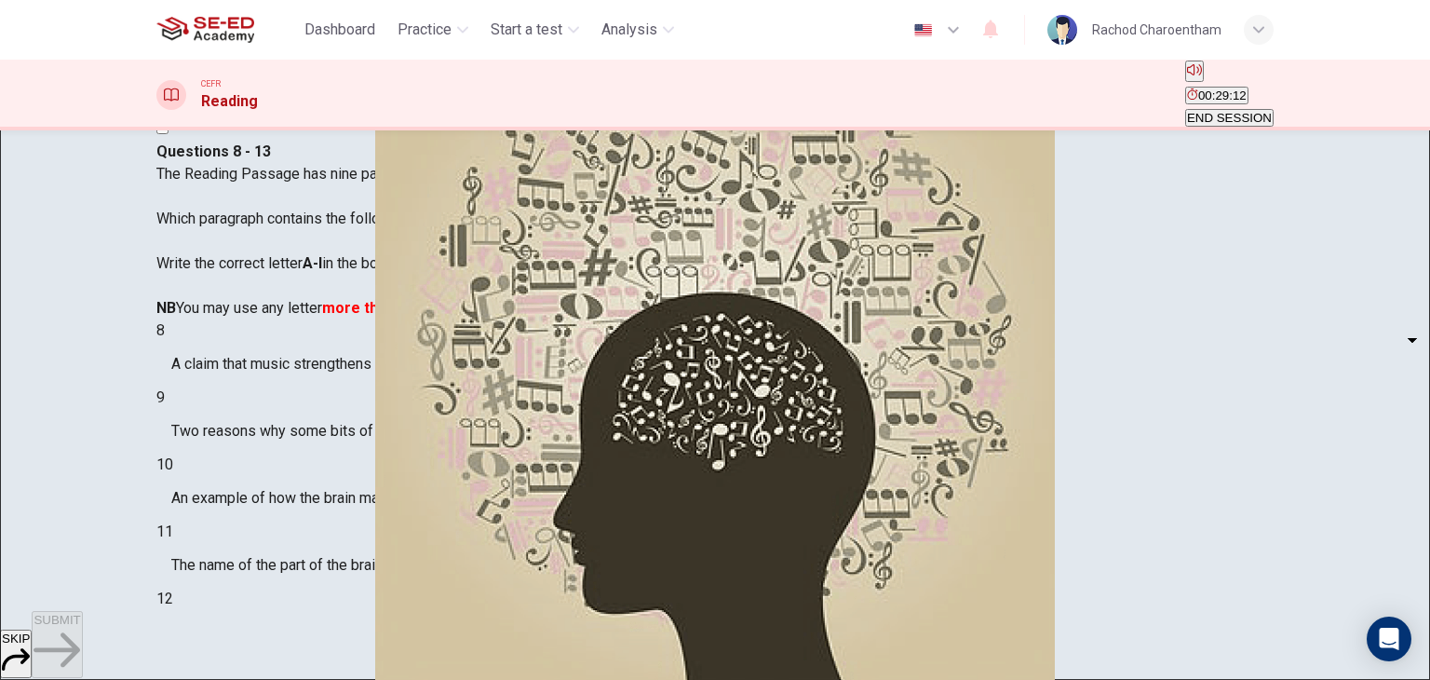
click at [283, 411] on body "This site uses cookies, as explained in our Privacy Policy . If you agree to th…" at bounding box center [715, 340] width 1430 height 680
click at [446, 679] on div at bounding box center [715, 680] width 1430 height 0
click at [446, 385] on div "Questions 8 - 13 The Reading Passage has nine paragraphs labelled A-l . Which p…" at bounding box center [715, 431] width 1118 height 581
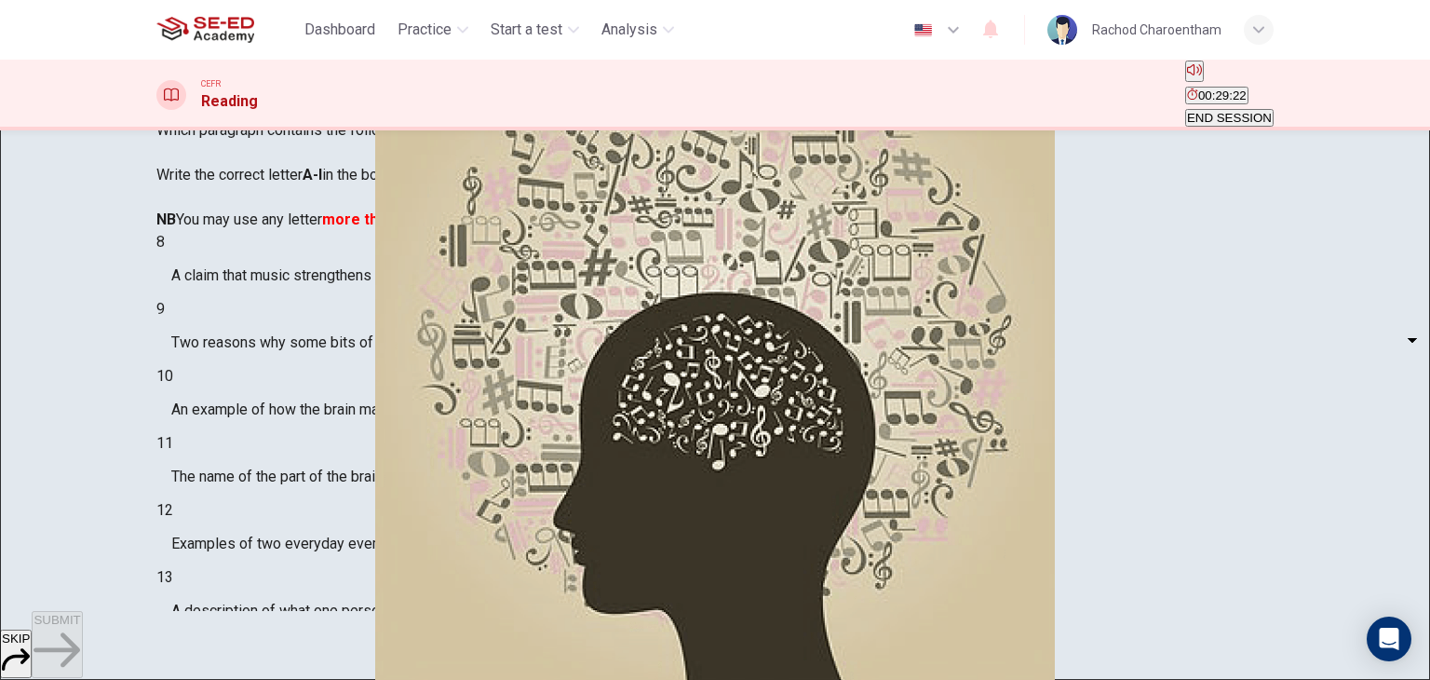
scroll to position [236, 0]
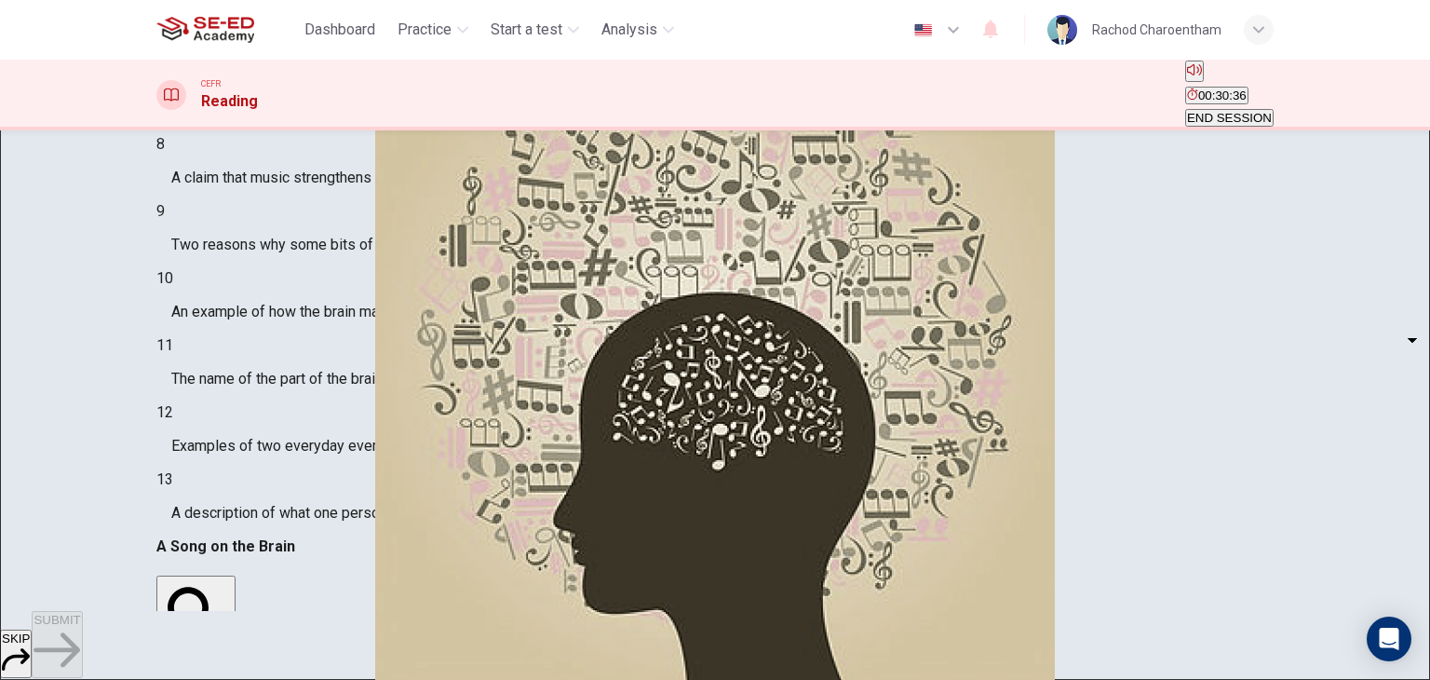
click at [305, 332] on body "This site uses cookies, as explained in our Privacy Policy . If you agree to th…" at bounding box center [715, 340] width 1430 height 680
type input "B"
click at [458, 352] on div "8 ​ ​ A claim that music strengthens social bonds 9 ​ ​ Two reasons why some bi…" at bounding box center [715, 334] width 1118 height 402
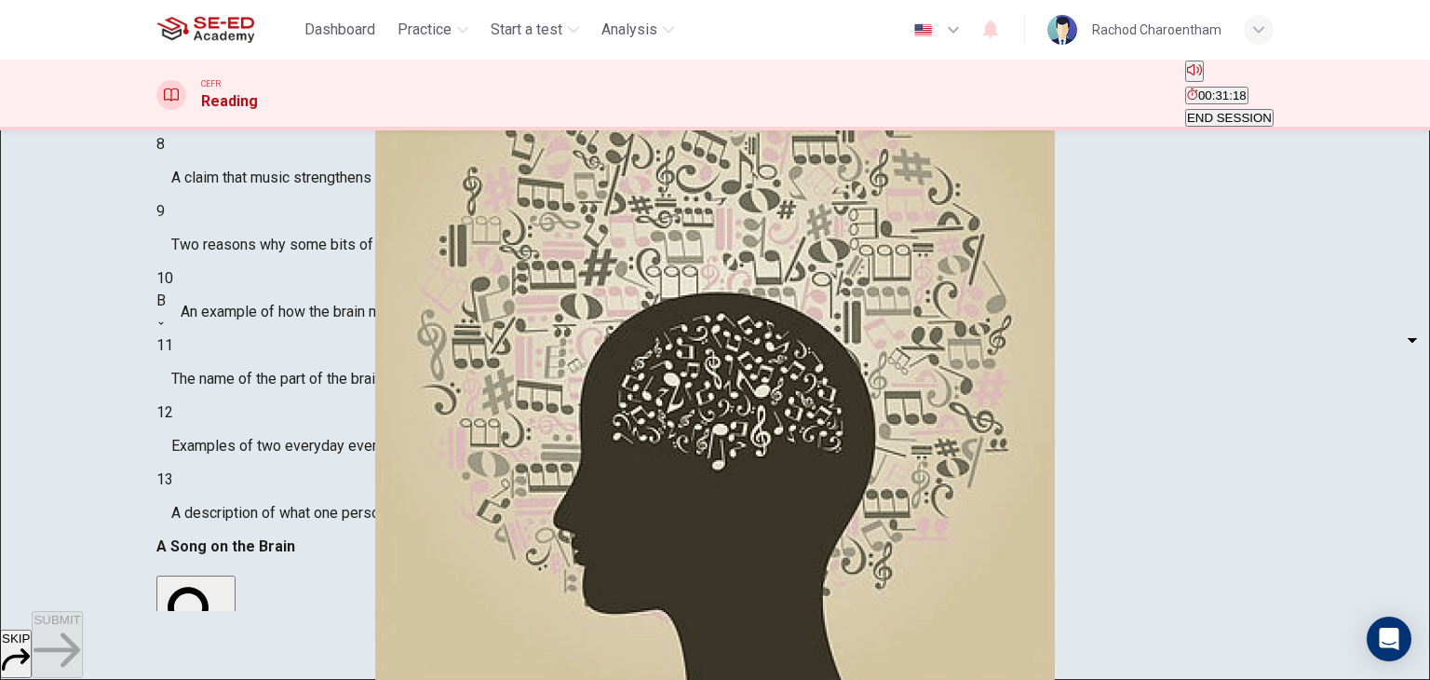
click at [289, 430] on body "This site uses cookies, as explained in our Privacy Policy . If you agree to th…" at bounding box center [715, 340] width 1430 height 680
click at [287, 679] on div at bounding box center [715, 680] width 1430 height 0
click at [320, 362] on body "This site uses cookies, as explained in our Privacy Policy . If you agree to th…" at bounding box center [715, 340] width 1430 height 680
type input "D"
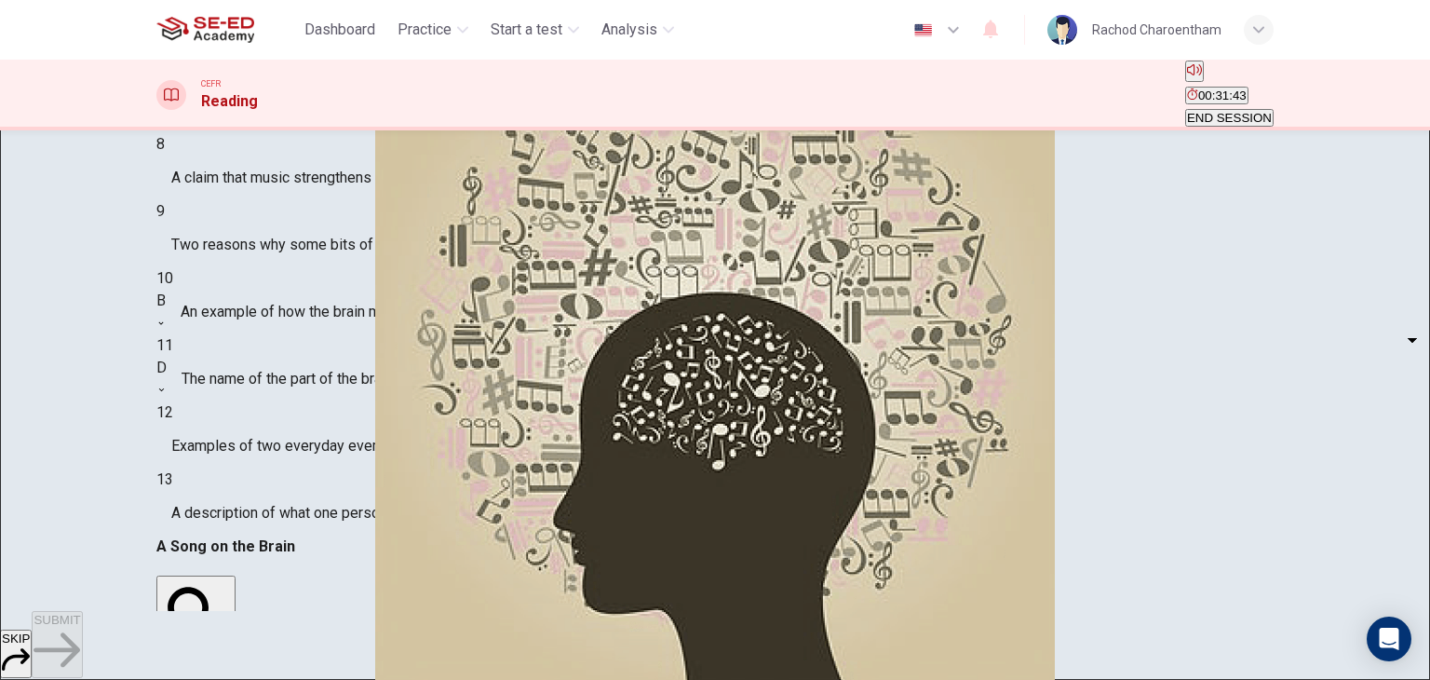
scroll to position [931, 0]
click at [280, 431] on body "This site uses cookies, as explained in our Privacy Policy . If you agree to th…" at bounding box center [715, 340] width 1430 height 680
drag, startPoint x: 253, startPoint y: 551, endPoint x: 243, endPoint y: 526, distance: 27.2
type input "F"
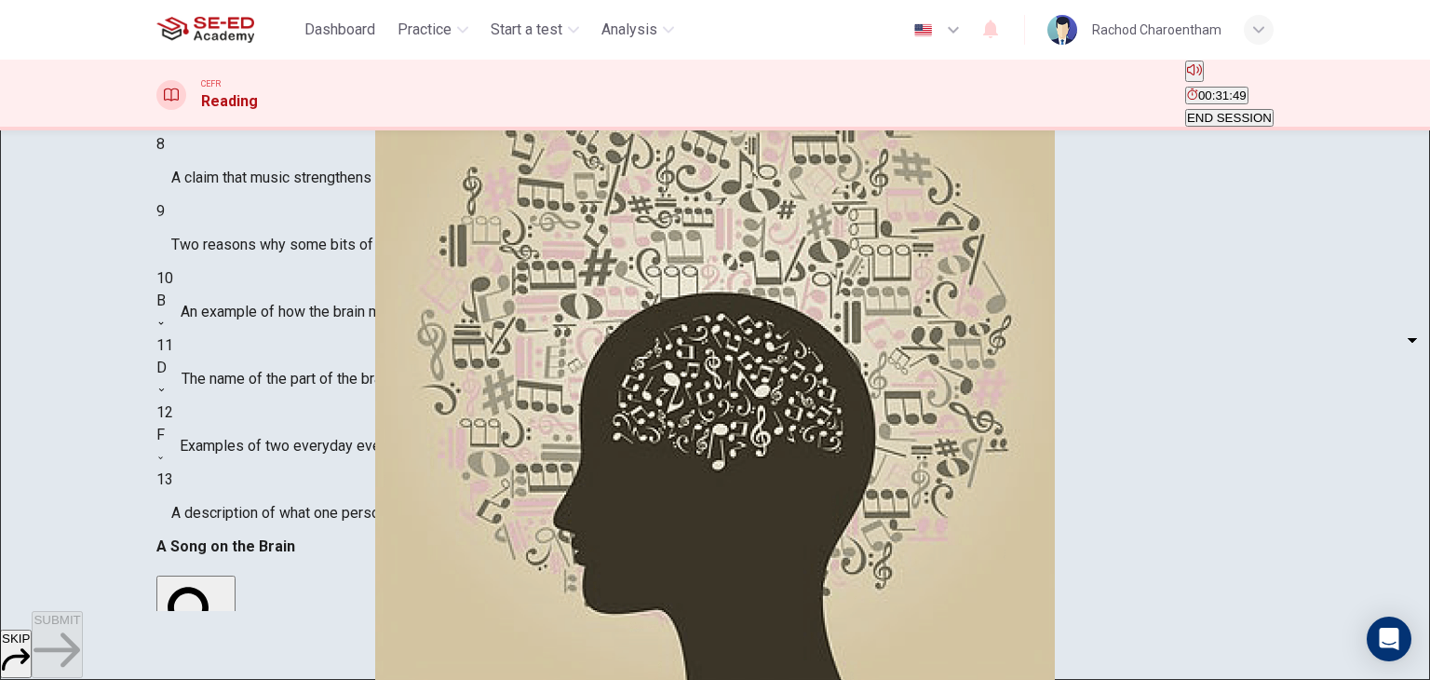
click at [304, 234] on body "This site uses cookies, as explained in our Privacy Policy . If you agree to th…" at bounding box center [715, 340] width 1430 height 680
type input "C"
click at [299, 270] on body "This site uses cookies, as explained in our Privacy Policy . If you agree to th…" at bounding box center [715, 340] width 1430 height 680
click at [288, 679] on li "A" at bounding box center [715, 691] width 1430 height 22
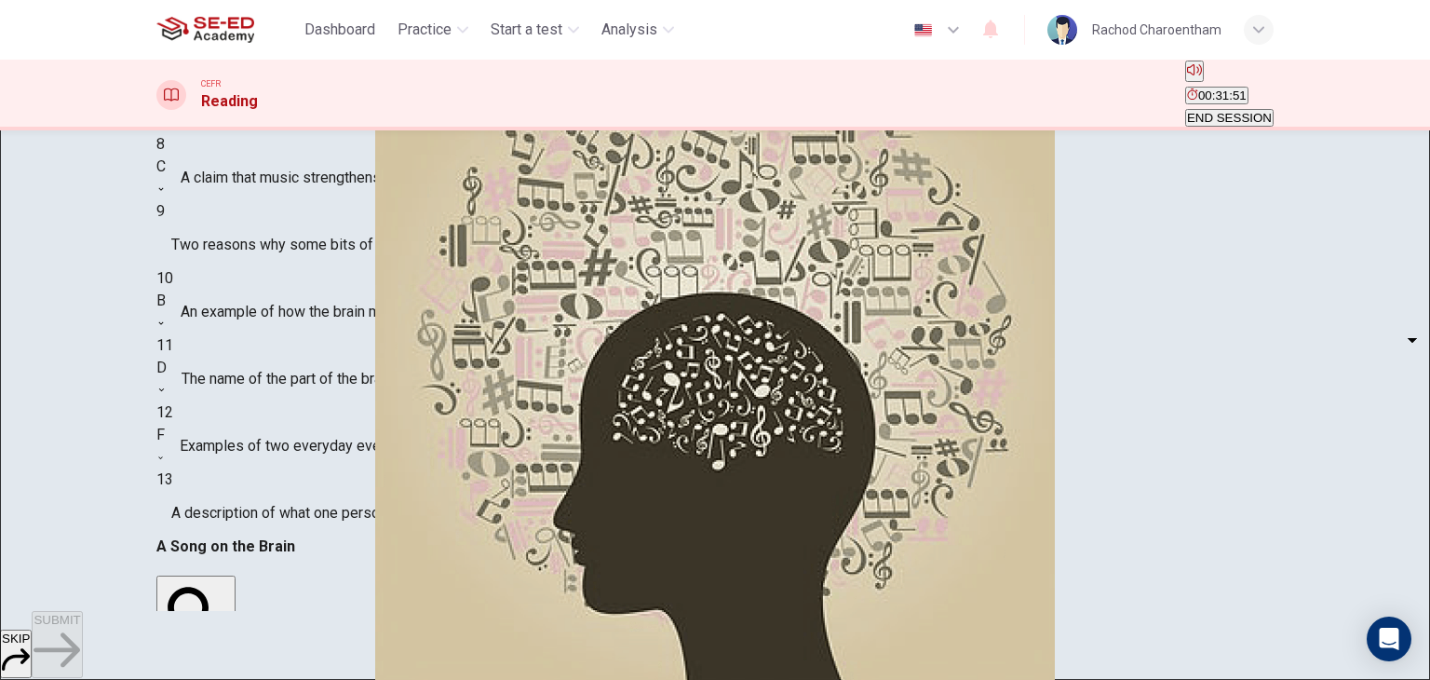
type input "A"
click at [274, 469] on body "This site uses cookies, as explained in our Privacy Policy . If you agree to th…" at bounding box center [715, 340] width 1430 height 680
type input "G"
click at [80, 627] on span "SUBMIT" at bounding box center [57, 620] width 47 height 14
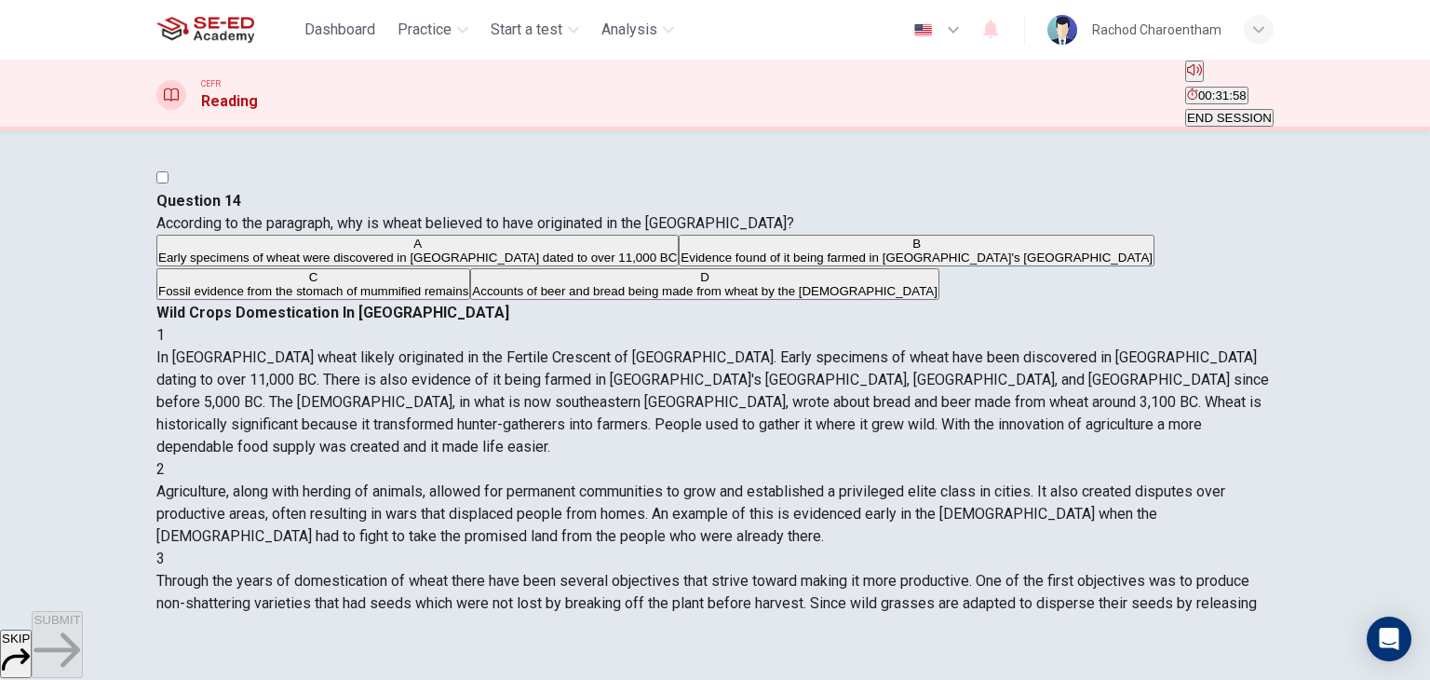
scroll to position [0, 0]
click at [1233, 111] on span "END SESSION" at bounding box center [1229, 118] width 85 height 14
